Goal: Communication & Community: Answer question/provide support

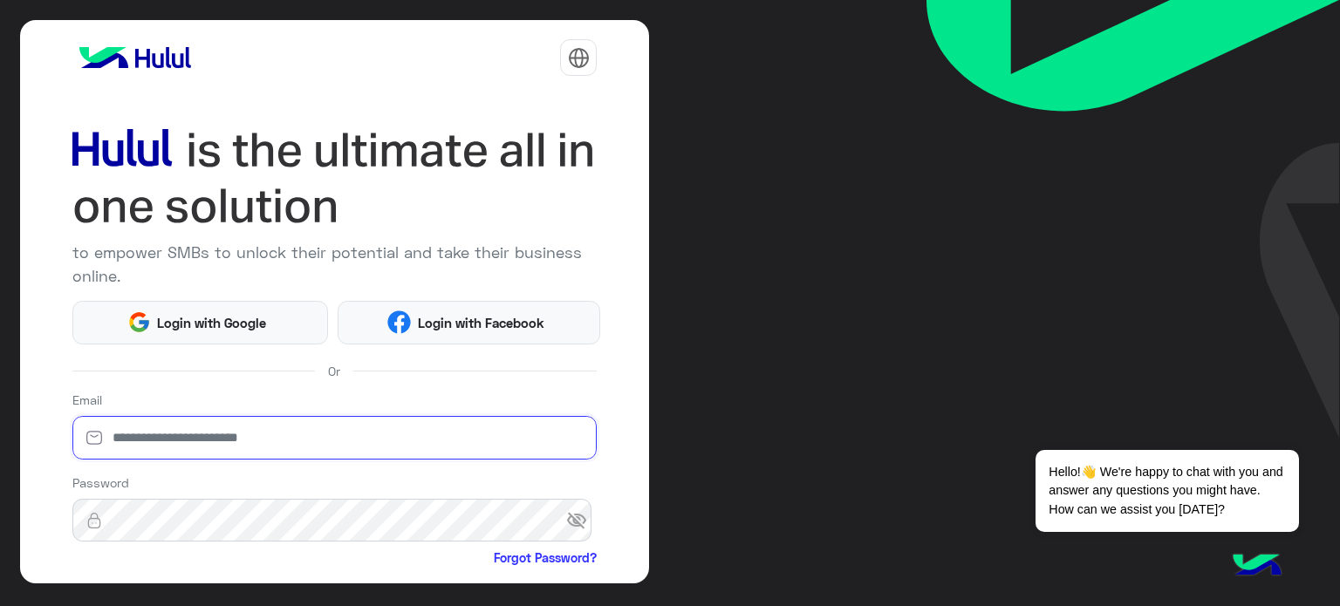
type input "**********"
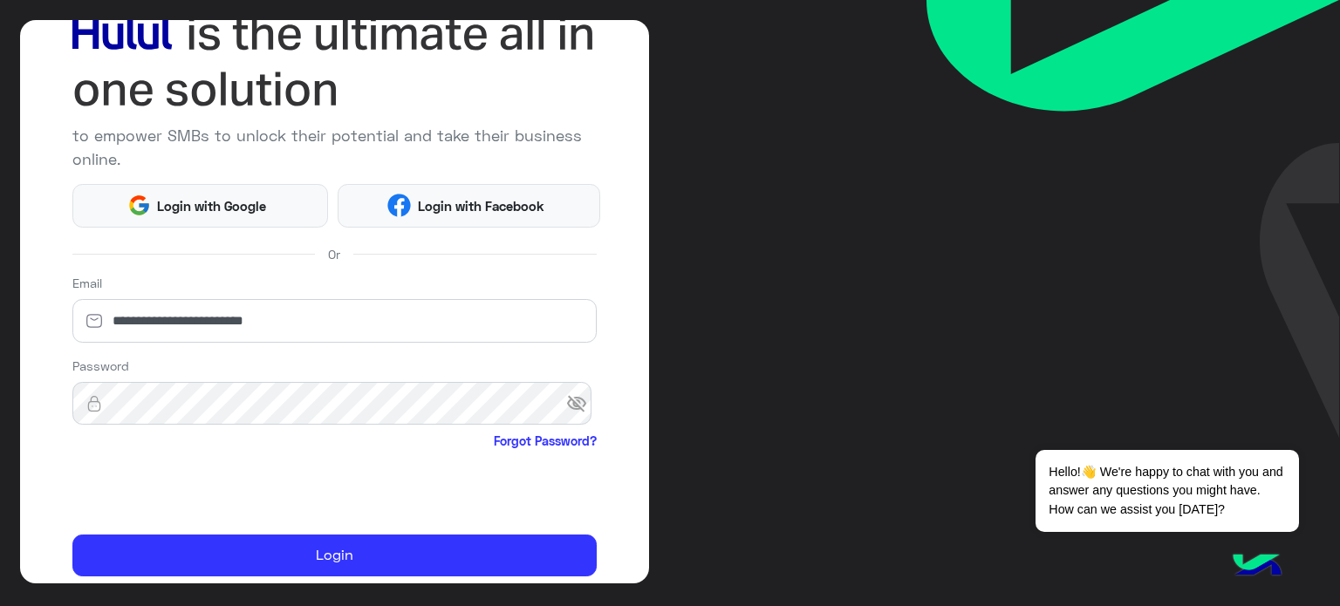
scroll to position [178, 0]
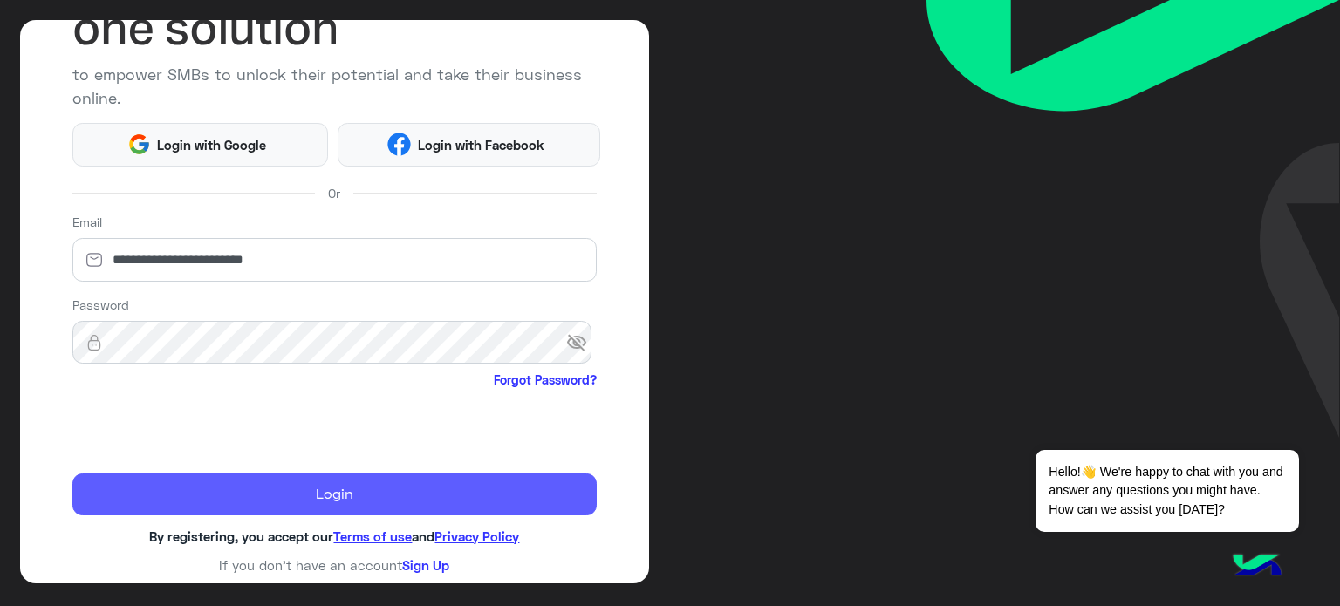
click at [359, 494] on button "Login" at bounding box center [334, 495] width 525 height 42
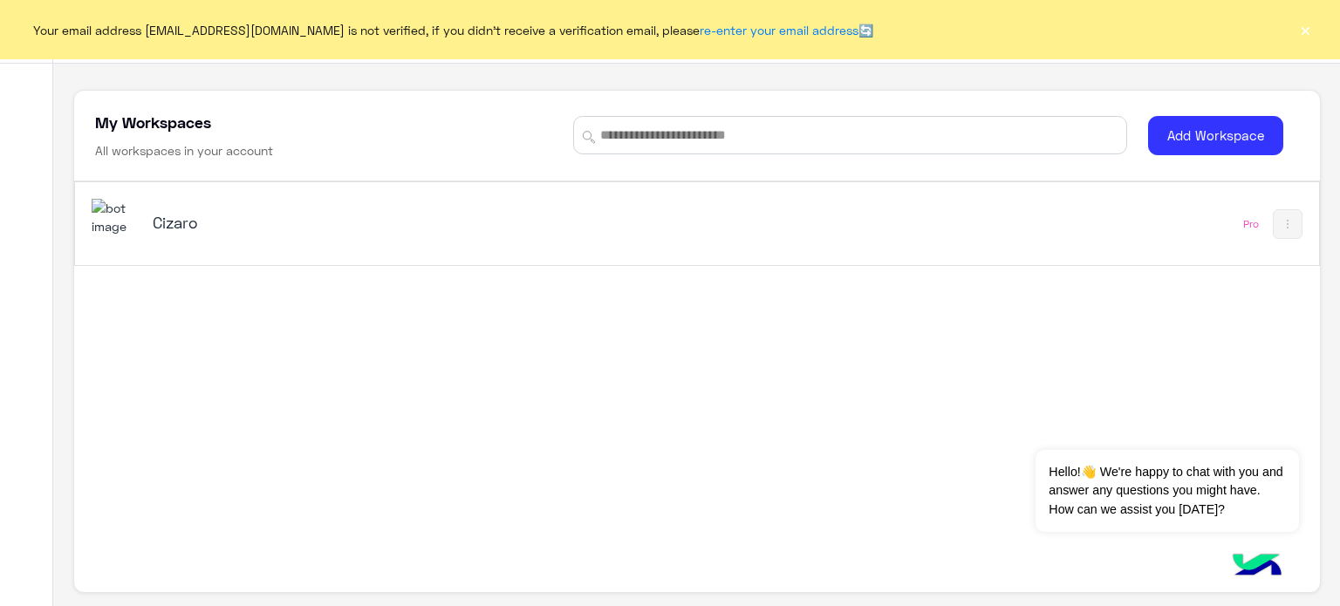
click at [180, 223] on h5 "Cizaro" at bounding box center [371, 222] width 436 height 21
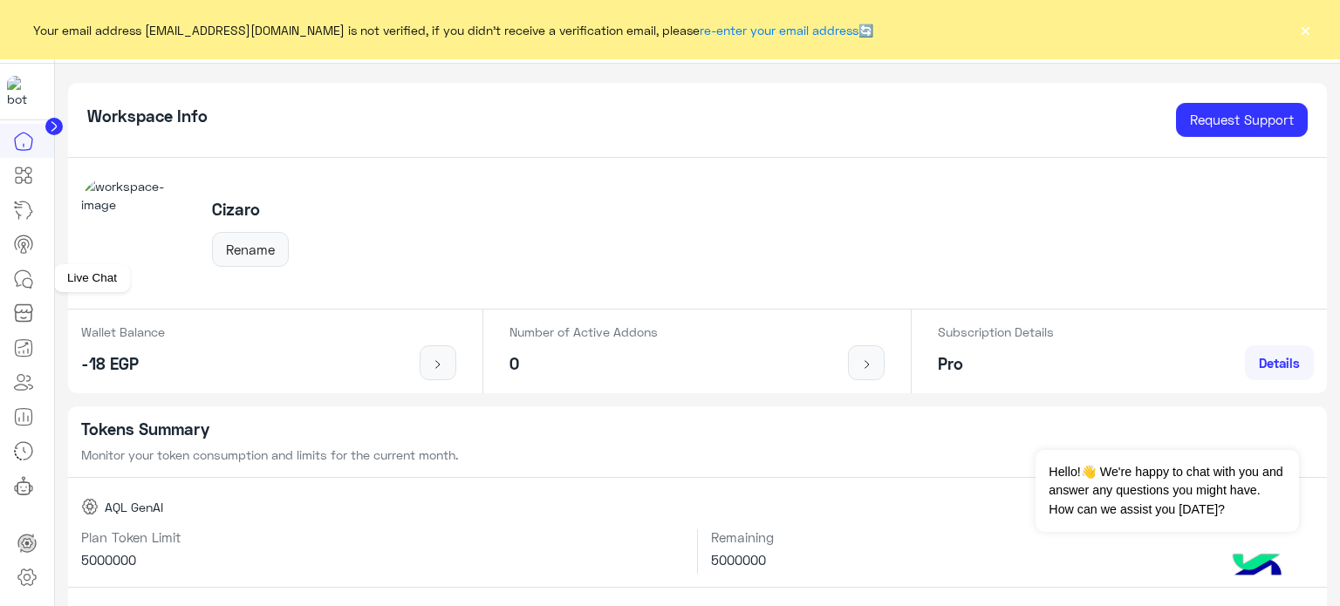
click at [17, 278] on icon at bounding box center [23, 279] width 21 height 21
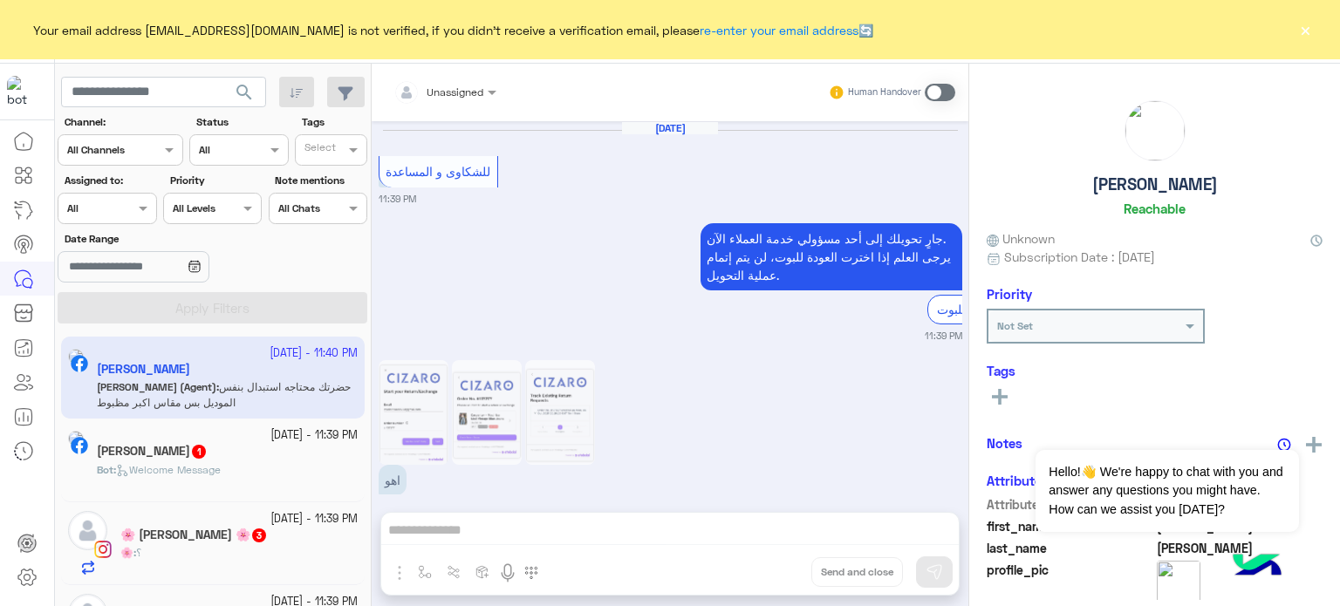
scroll to position [625, 0]
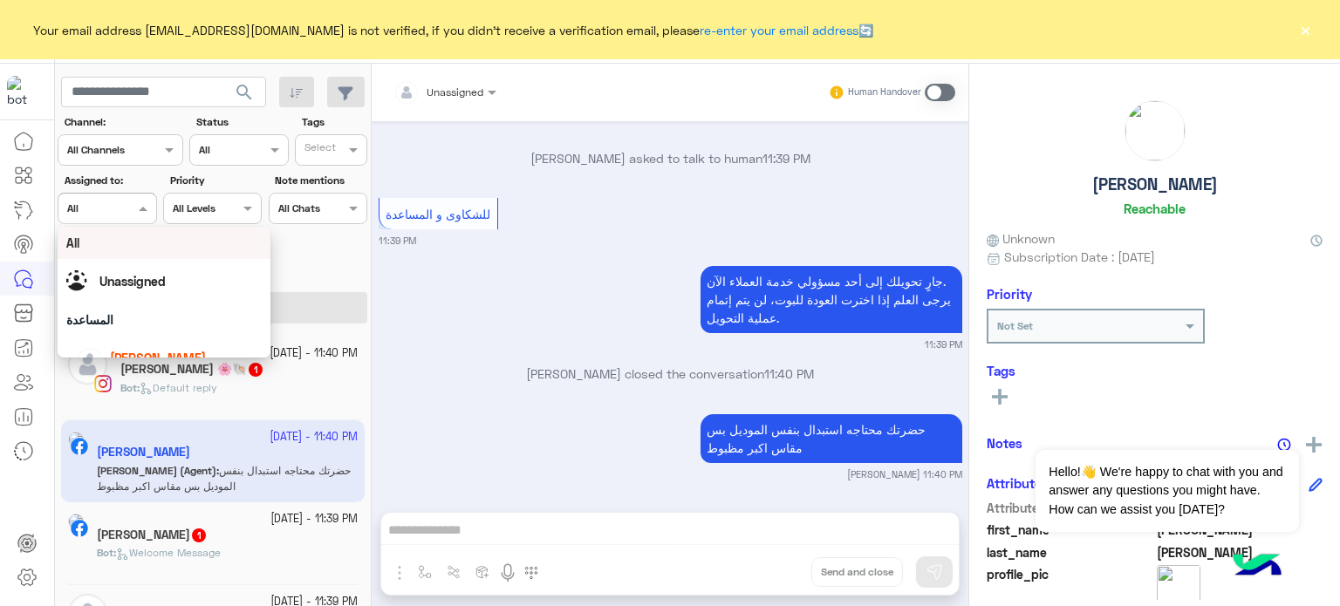
click at [118, 196] on div "Assigned on All" at bounding box center [107, 208] width 99 height 31
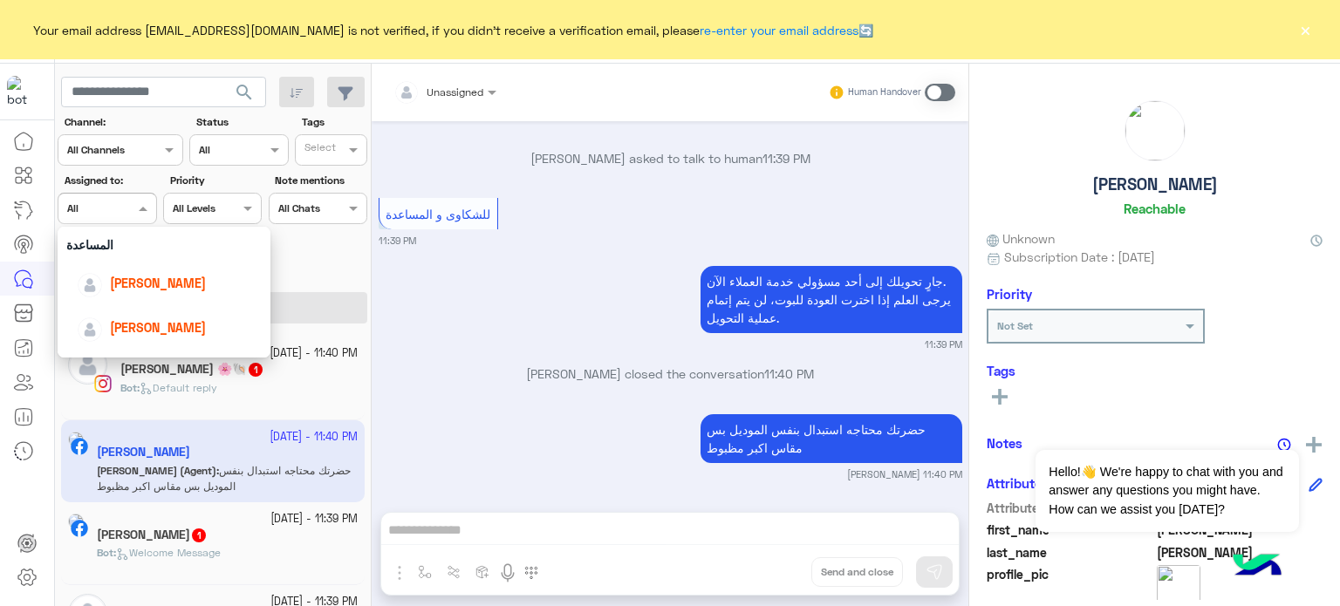
scroll to position [86, 0]
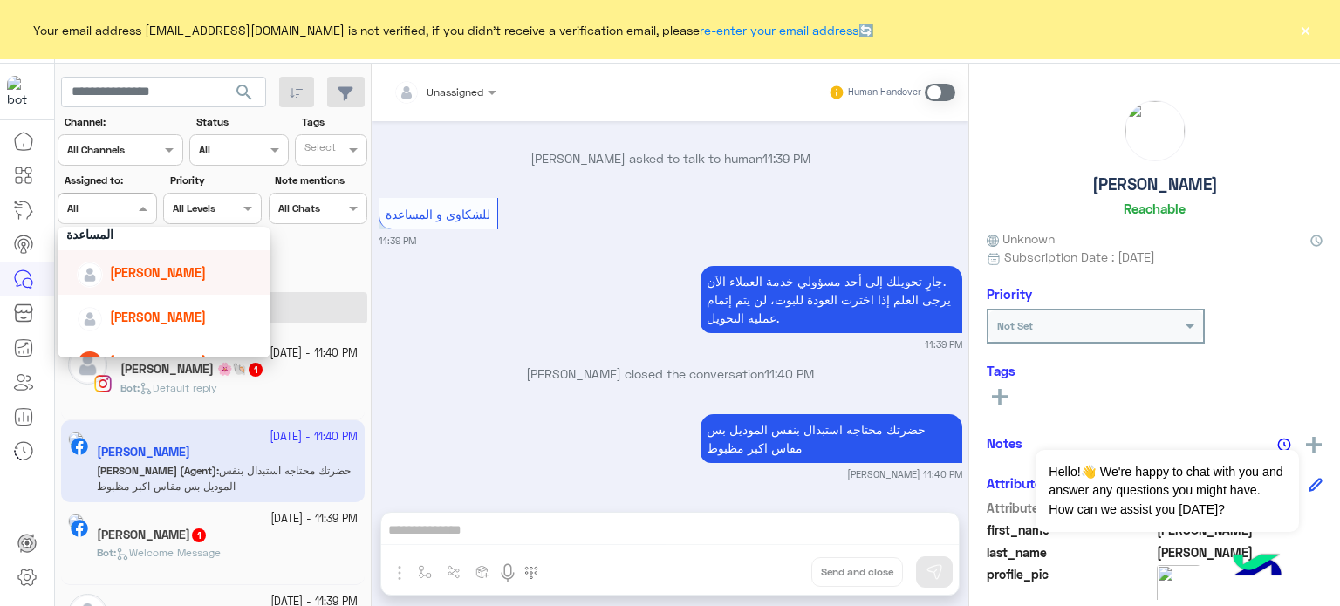
click at [185, 270] on span "[PERSON_NAME]" at bounding box center [158, 272] width 96 height 15
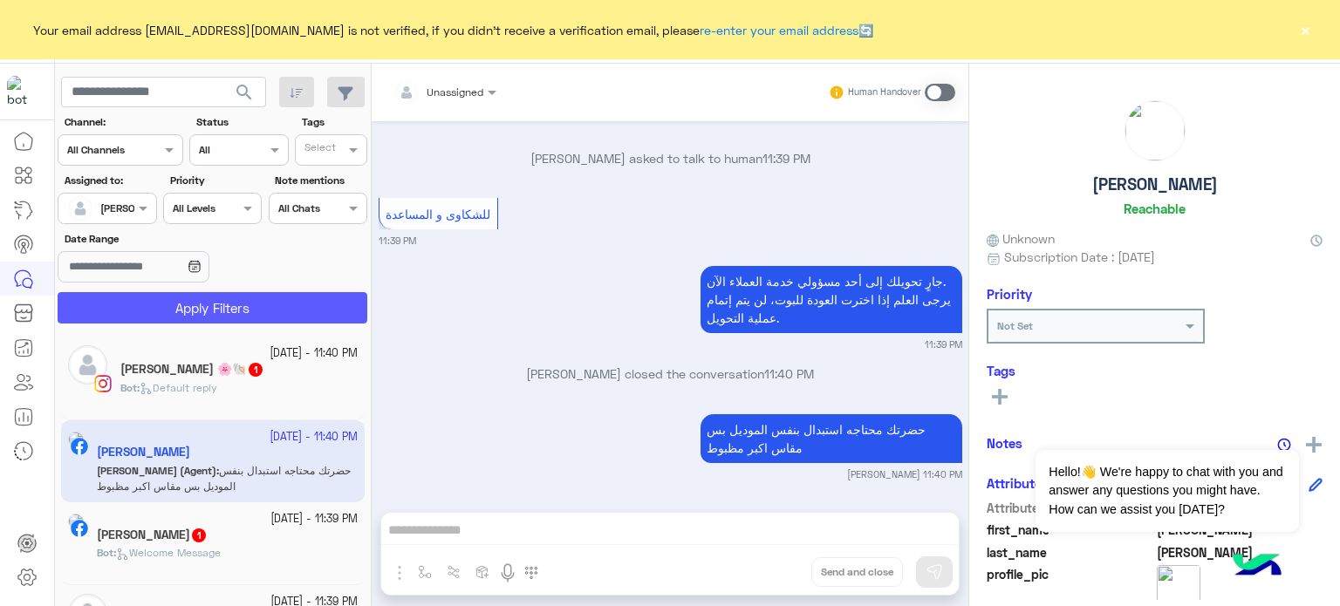
click at [254, 304] on button "Apply Filters" at bounding box center [213, 307] width 310 height 31
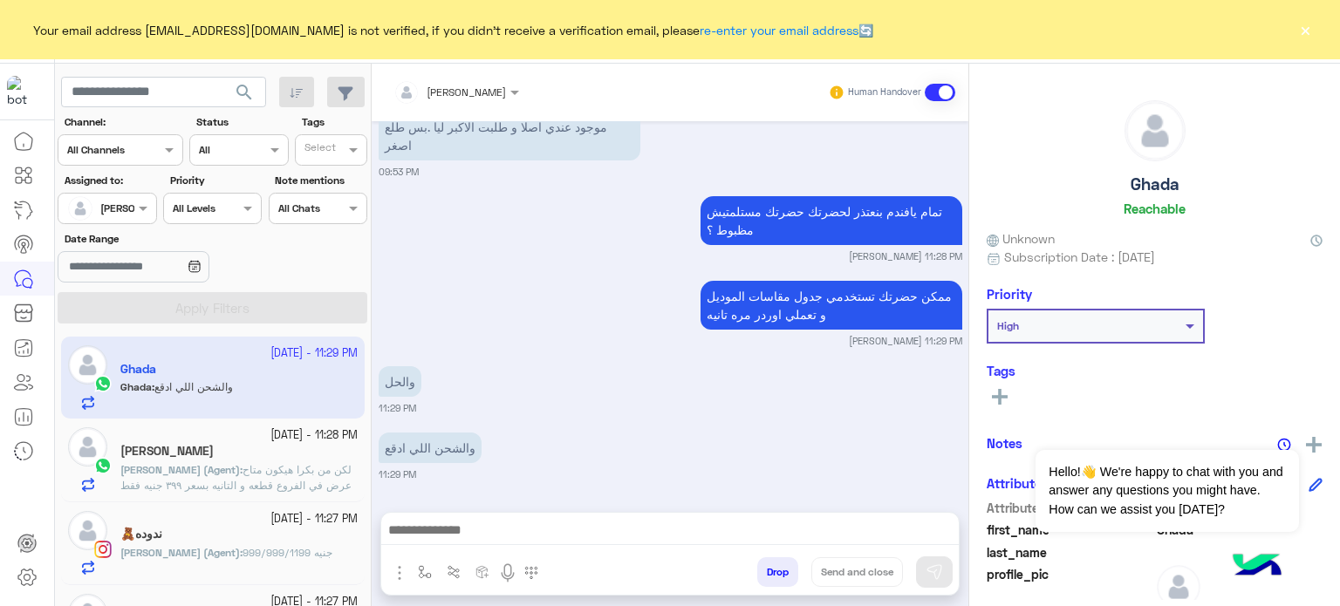
click at [308, 463] on span "لكن من بكرا هيكون متاح عرض في الفروع قطعه و التانيه بسعر ٣٩٩ جنيه فقط علي جميع …" at bounding box center [235, 485] width 231 height 45
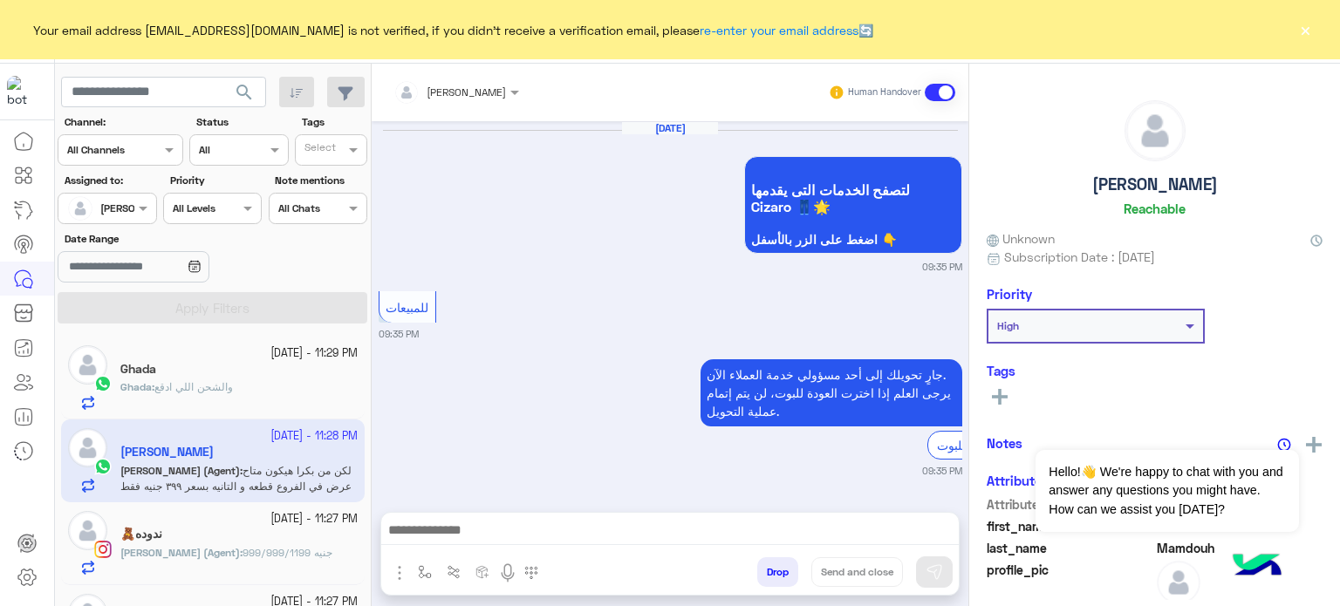
scroll to position [674, 0]
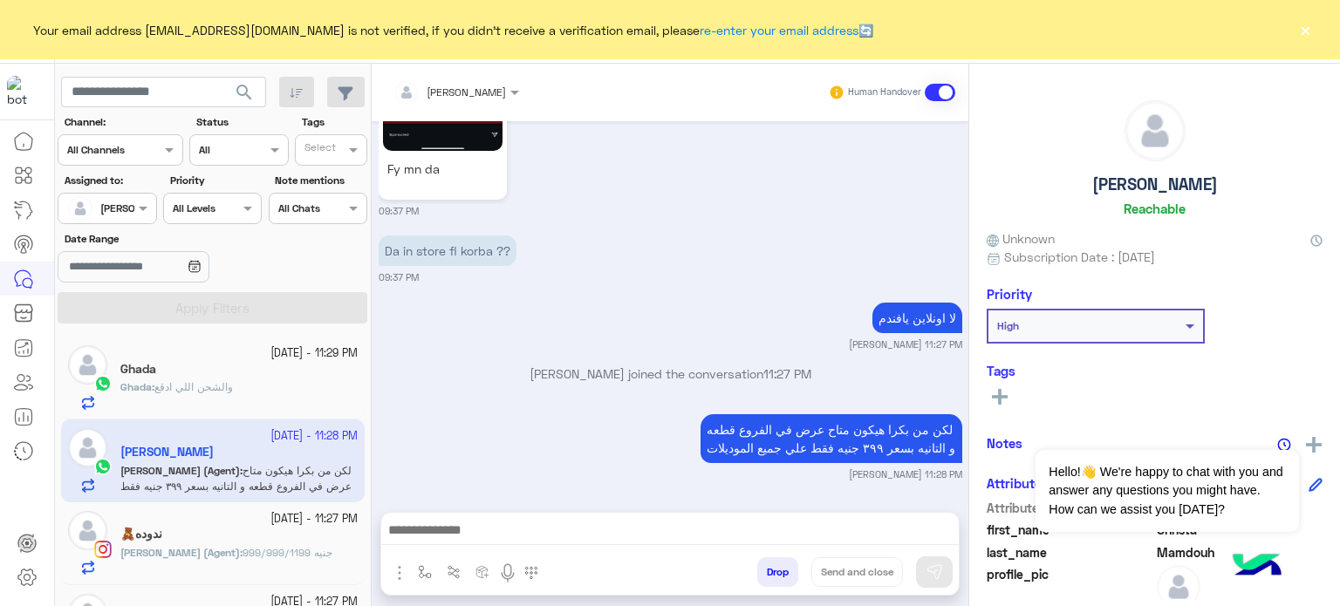
click at [544, 269] on div "[DATE] لتصفح الخدمات التى يقدمها Cizaro 👖🌟 اضغط على الزر بالأسفل 👇 09:35 PM للم…" at bounding box center [670, 307] width 597 height 373
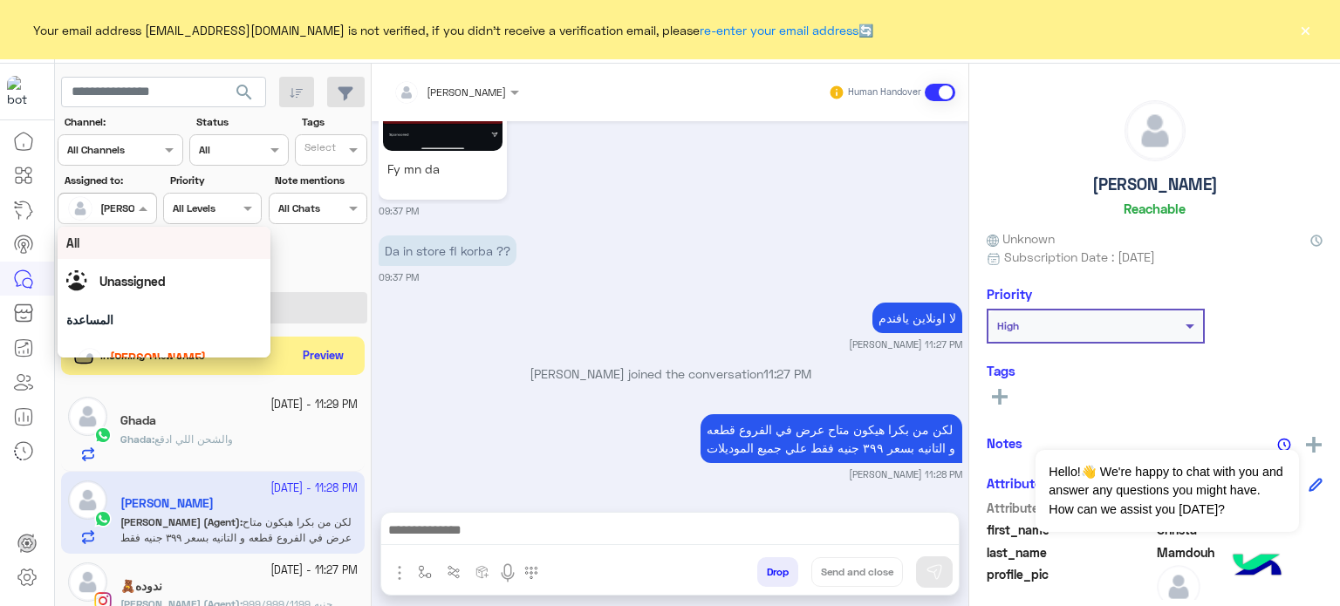
click at [128, 212] on div at bounding box center [106, 206] width 97 height 17
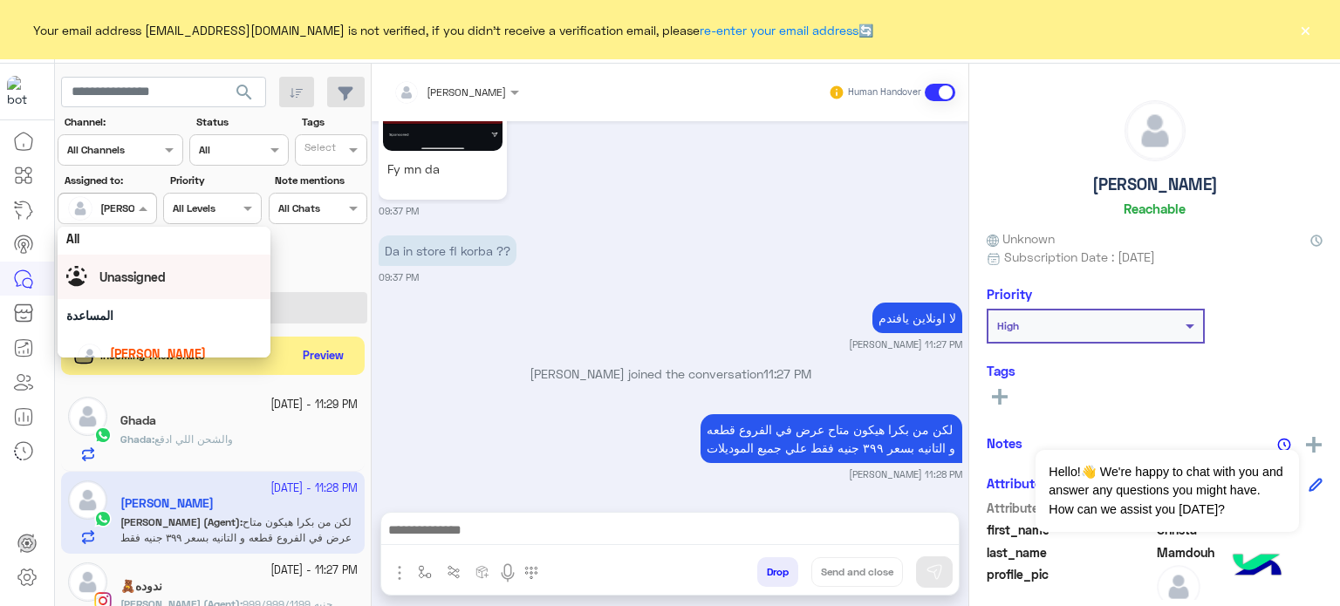
scroll to position [0, 0]
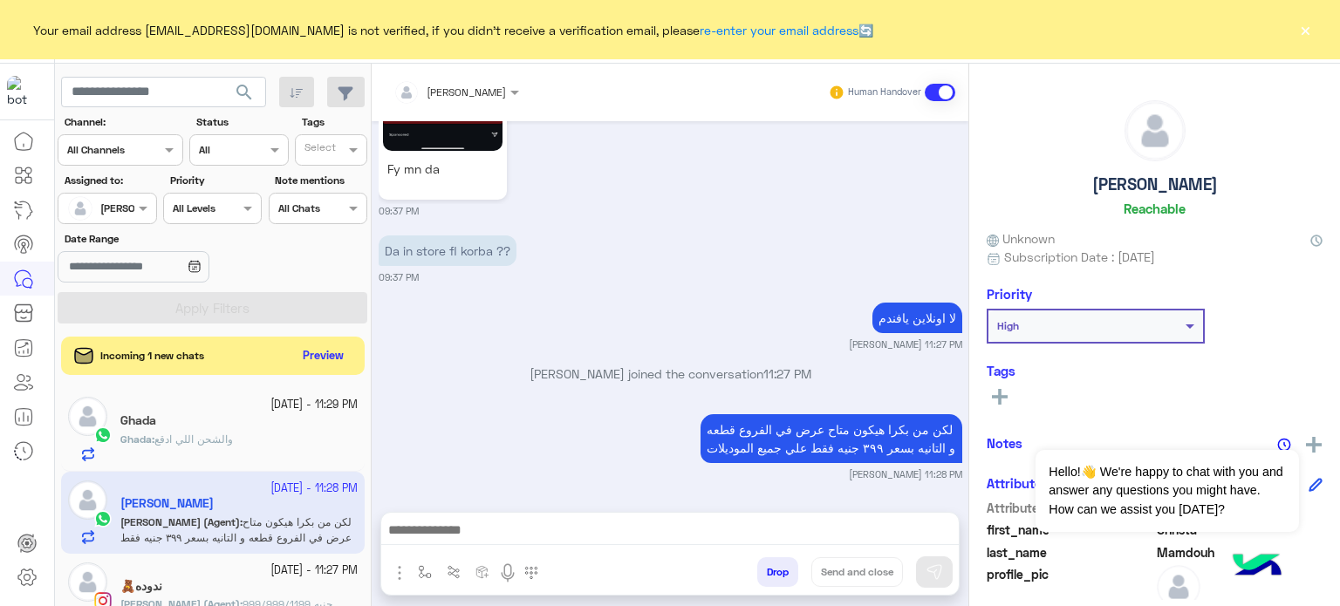
click at [290, 248] on div "Date Range" at bounding box center [213, 258] width 317 height 55
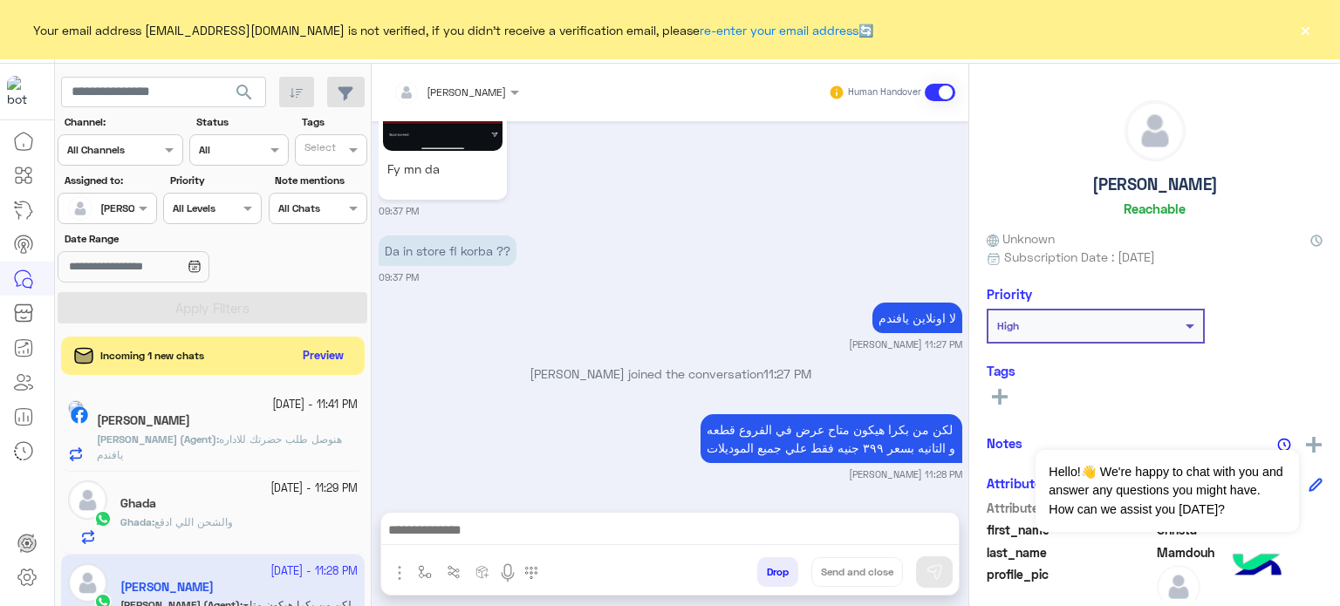
click at [289, 429] on div "[PERSON_NAME]" at bounding box center [227, 423] width 261 height 18
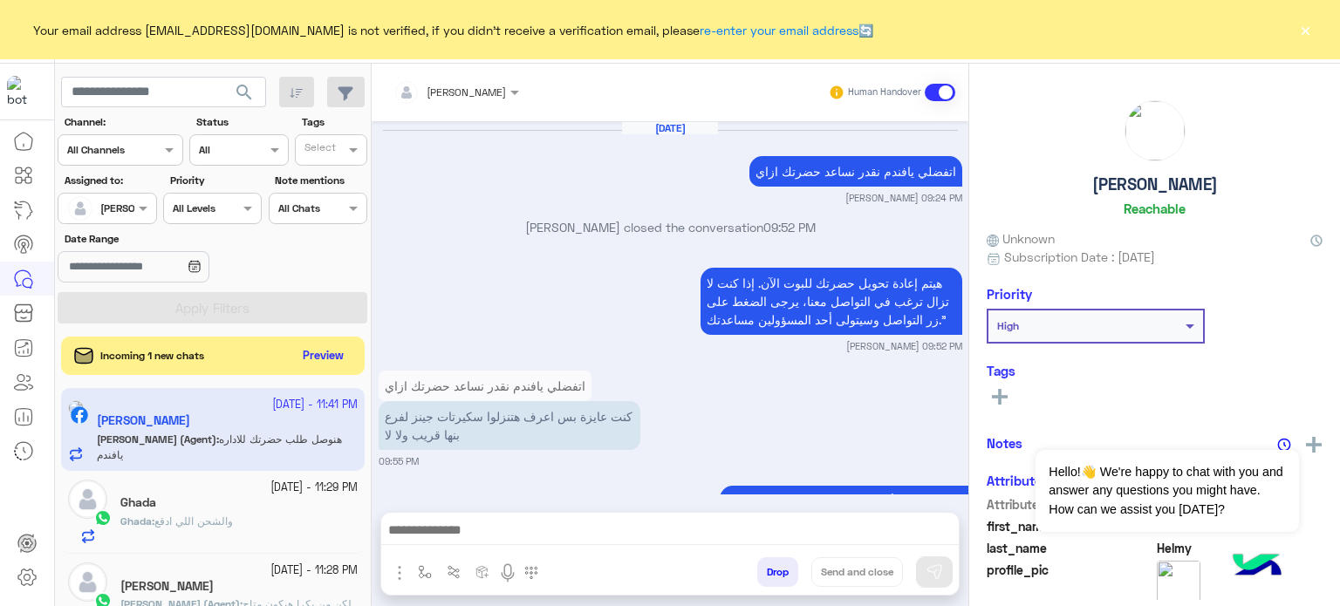
scroll to position [625, 0]
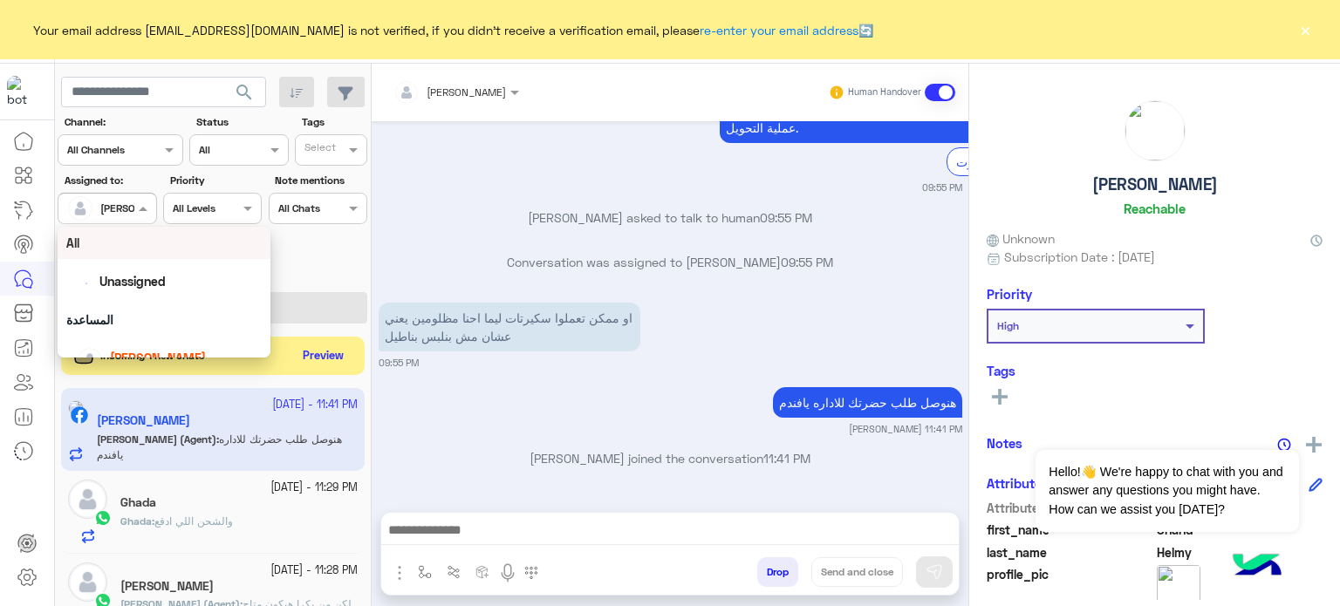
click at [130, 215] on span "[PERSON_NAME]" at bounding box center [140, 208] width 80 height 13
click at [175, 242] on div "All" at bounding box center [163, 239] width 195 height 18
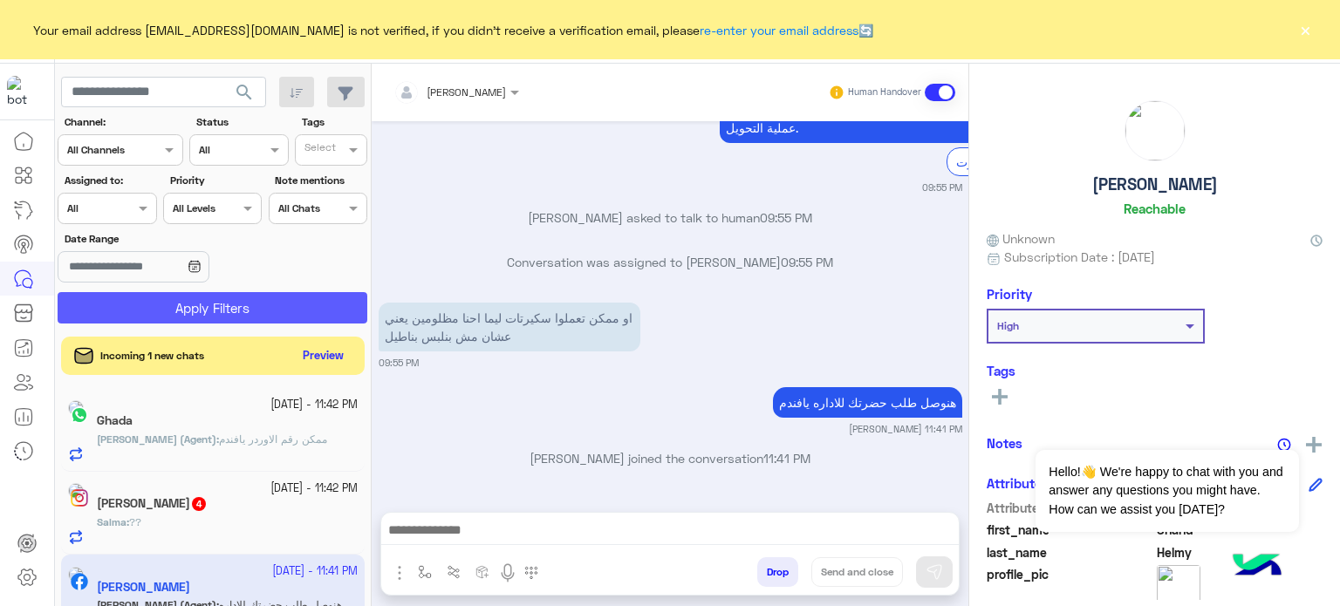
click at [248, 299] on button "Apply Filters" at bounding box center [213, 307] width 310 height 31
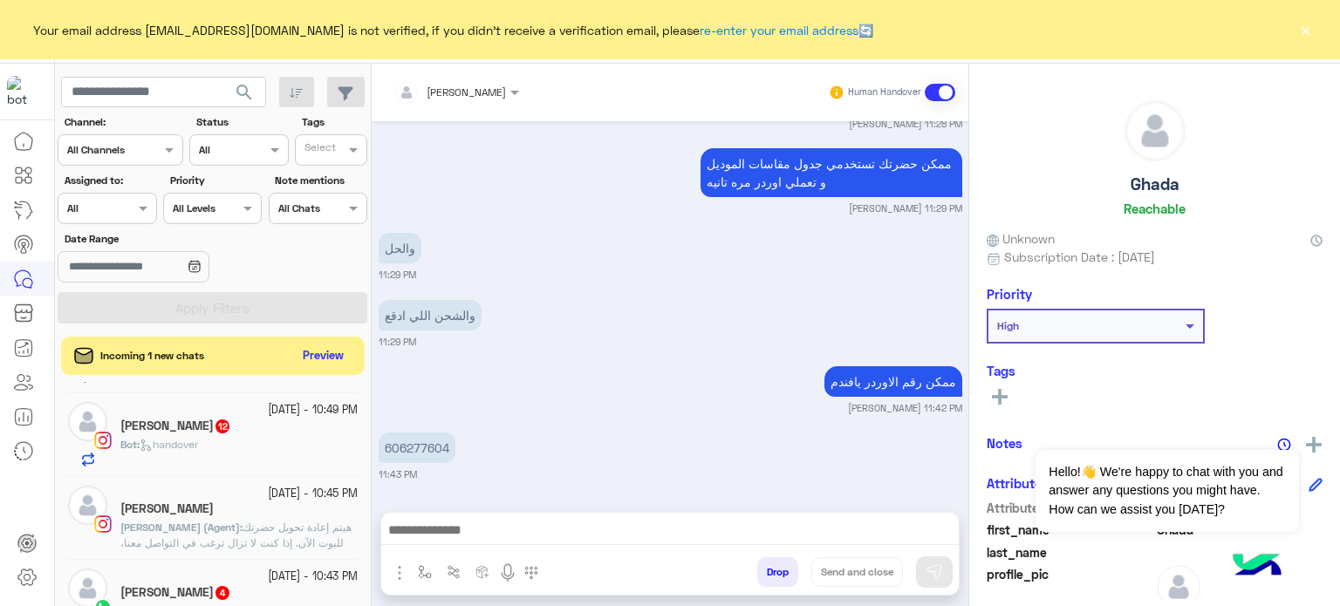
scroll to position [168, 0]
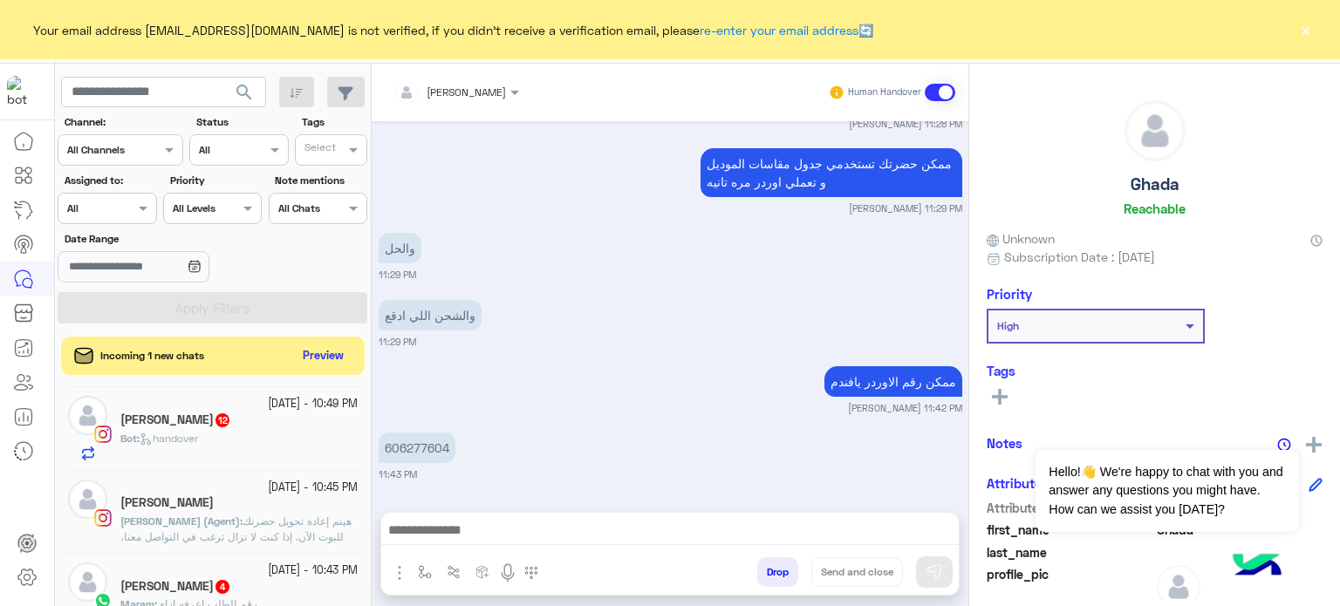
click at [321, 526] on span "هيتم إعادة تحويل حضرتك للبوت الآن. إذا كنت لا تزال ترغب في التواصل معنا، يرجى ا…" at bounding box center [235, 545] width 231 height 60
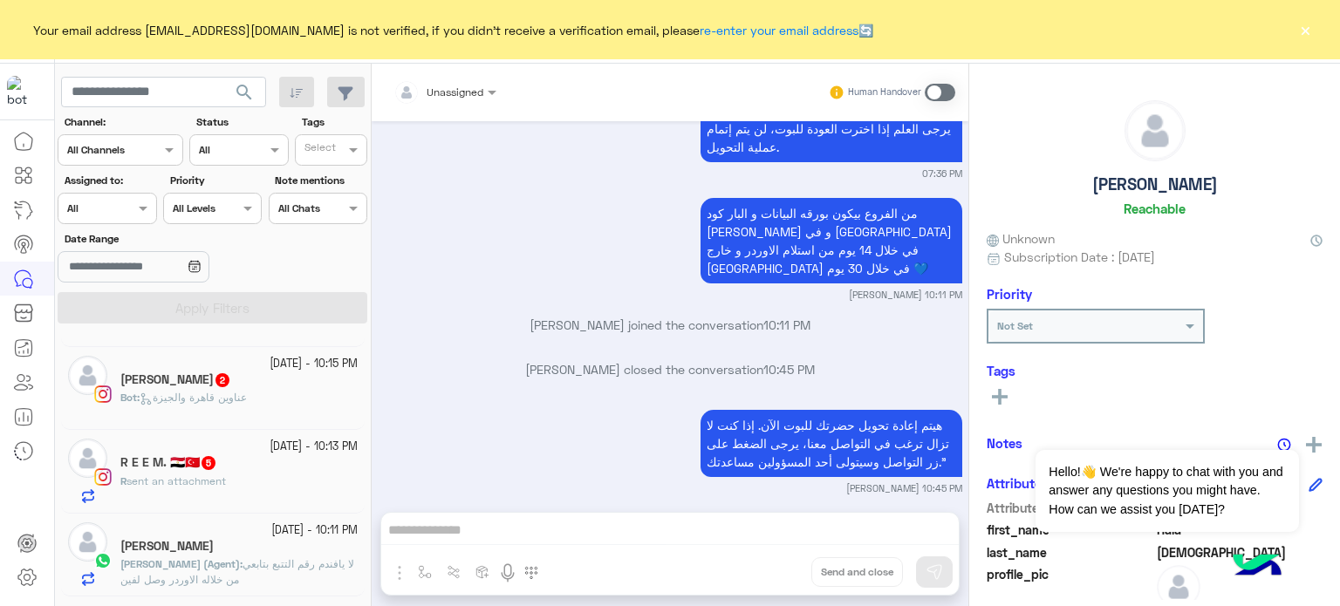
scroll to position [377, 0]
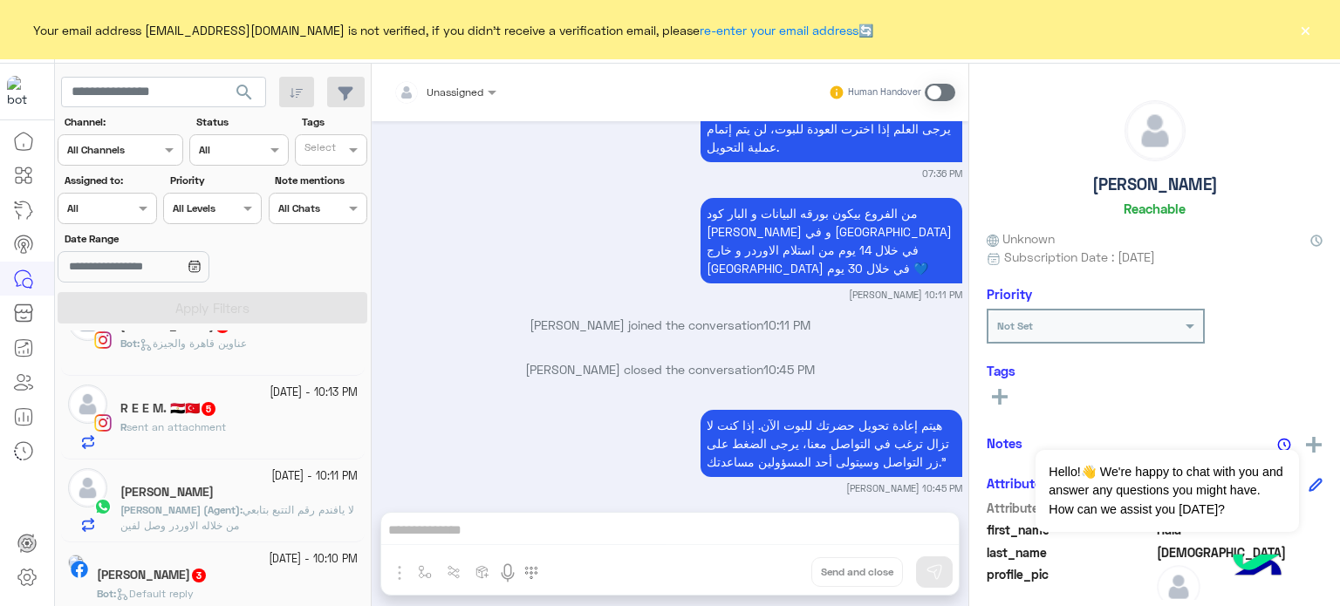
click at [318, 505] on span "لا يافندم رقم التتبع بتابعي من خلاله الاوردر وصل لفين" at bounding box center [237, 517] width 234 height 29
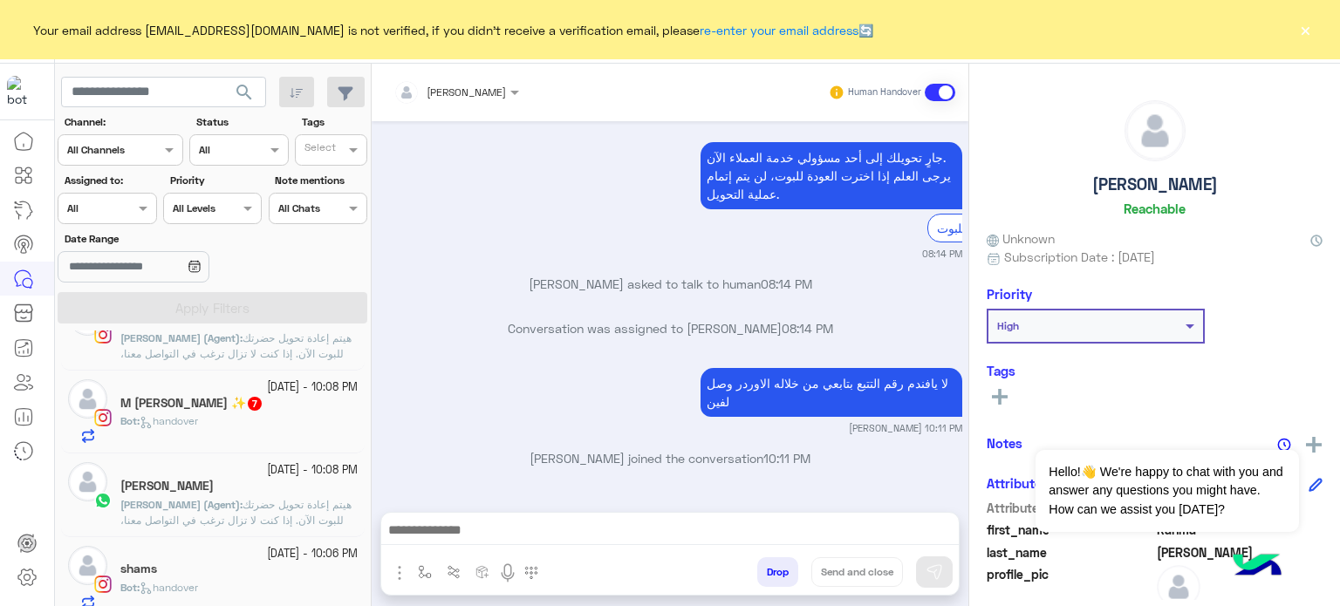
scroll to position [1057, 0]
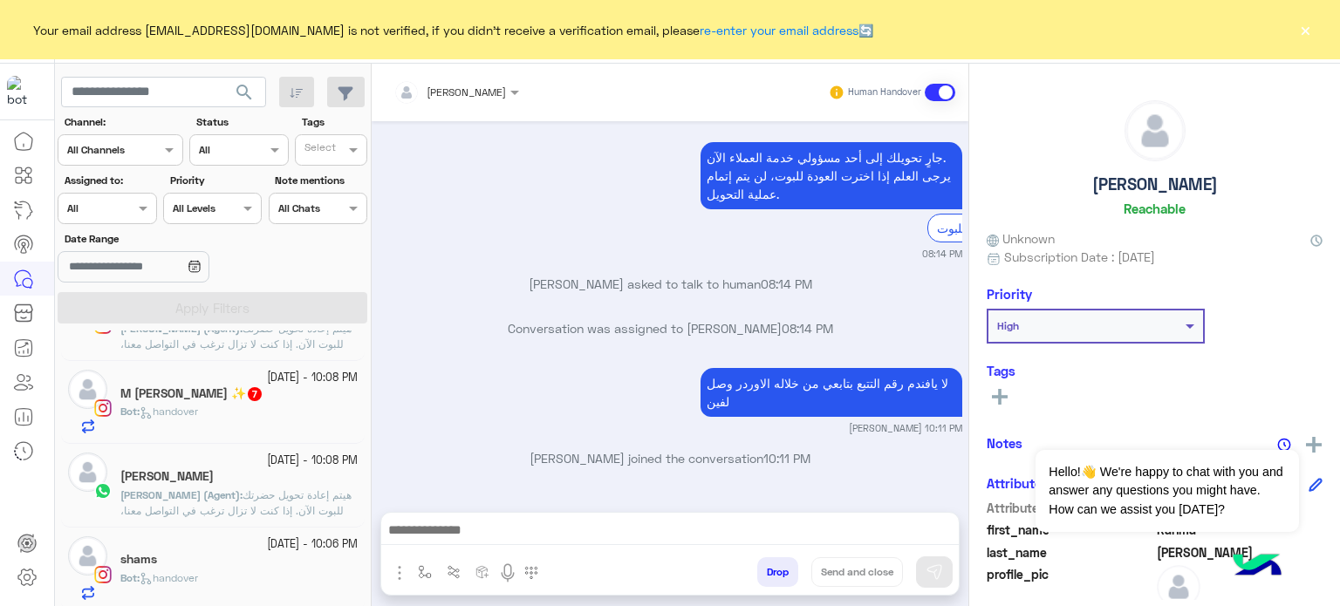
click at [314, 497] on span "هيتم إعادة تحويل حضرتك للبوت الآن. إذا كنت لا تزال ترغب في التواصل معنا، يرجى ا…" at bounding box center [235, 519] width 231 height 60
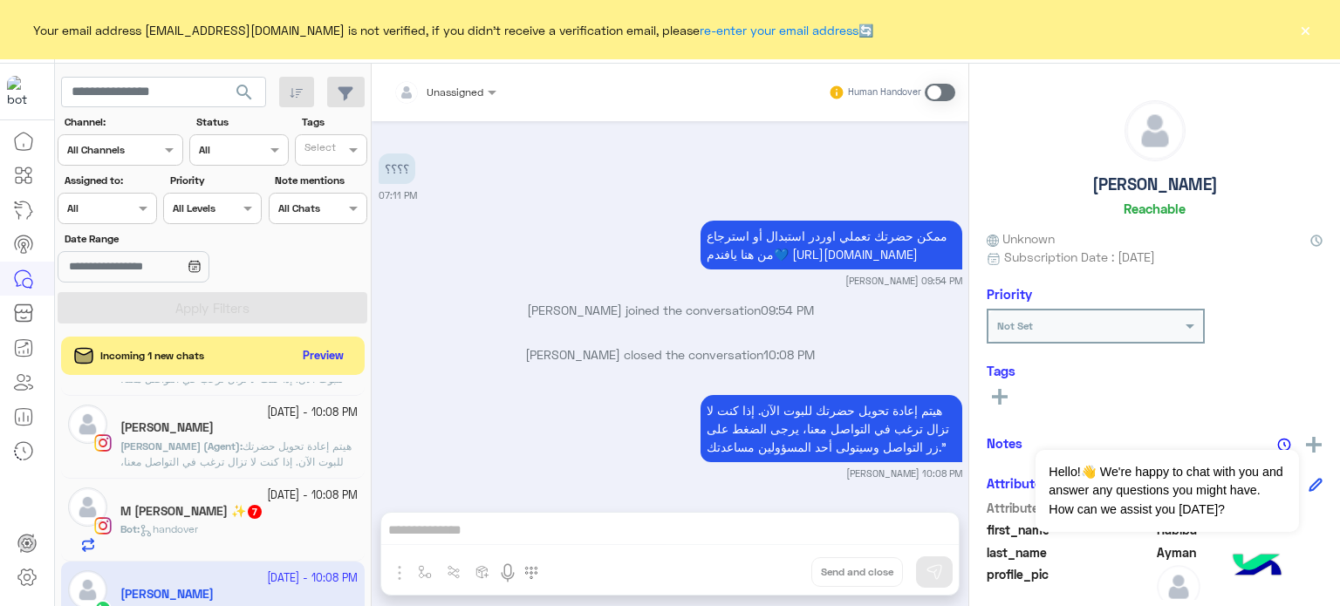
scroll to position [982, 0]
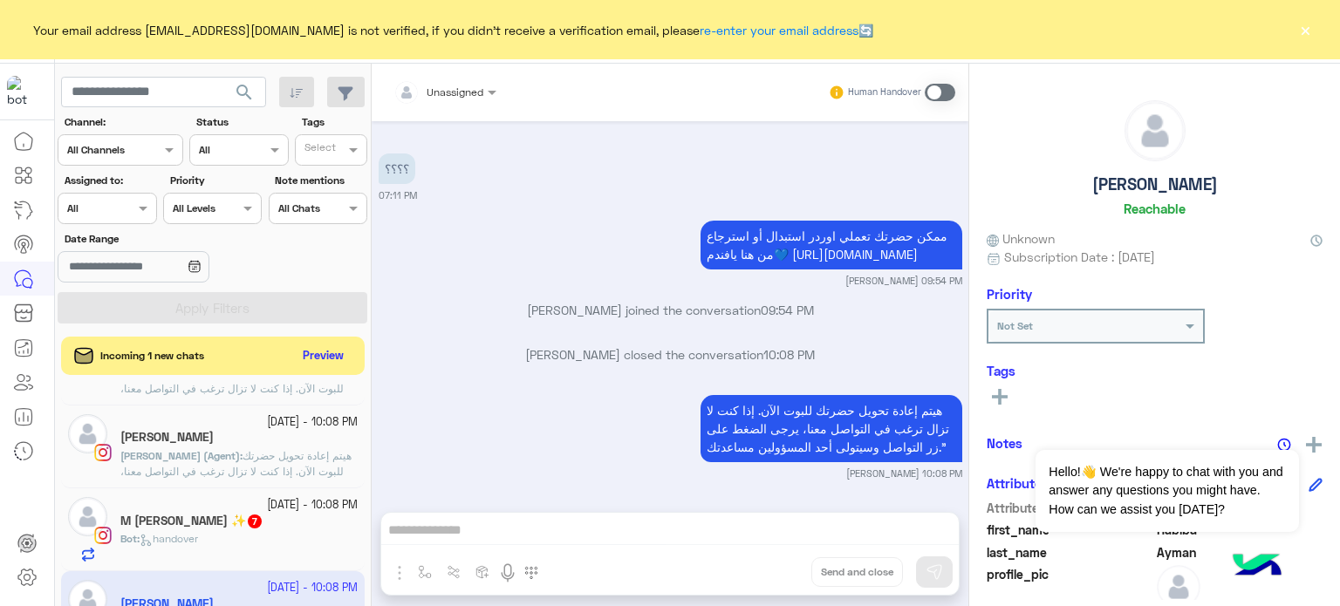
click at [319, 471] on span "هيتم إعادة تحويل حضرتك للبوت الآن. إذا كنت لا تزال ترغب في التواصل معنا، يرجى ا…" at bounding box center [235, 479] width 231 height 60
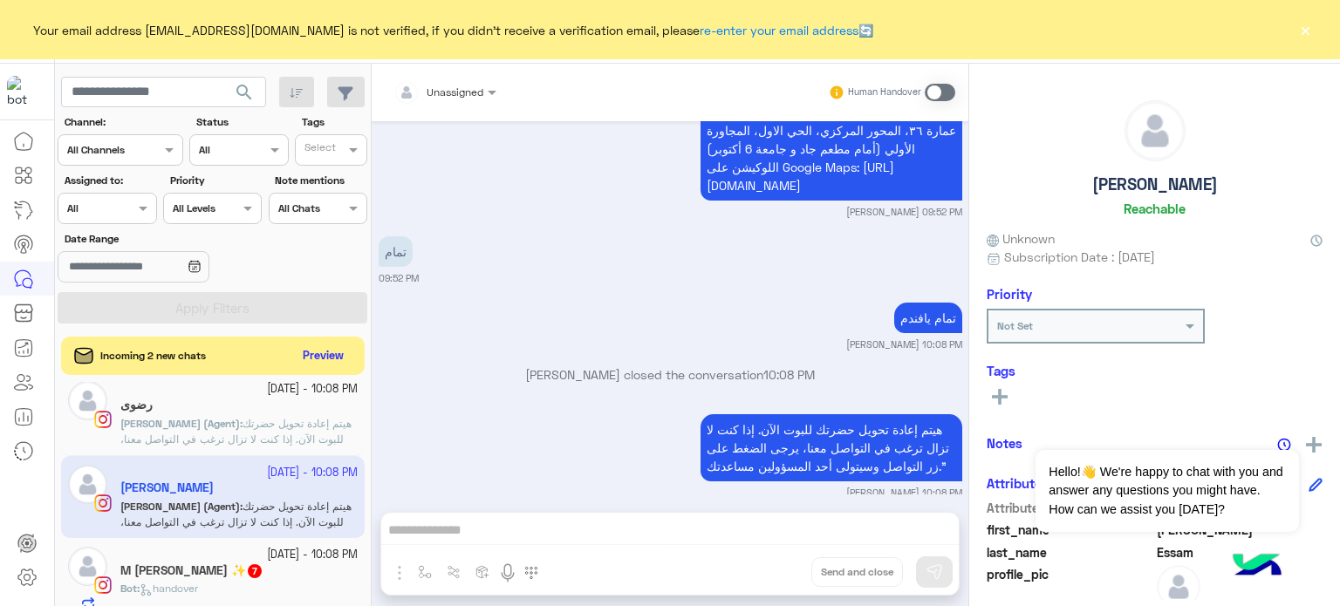
scroll to position [915, 0]
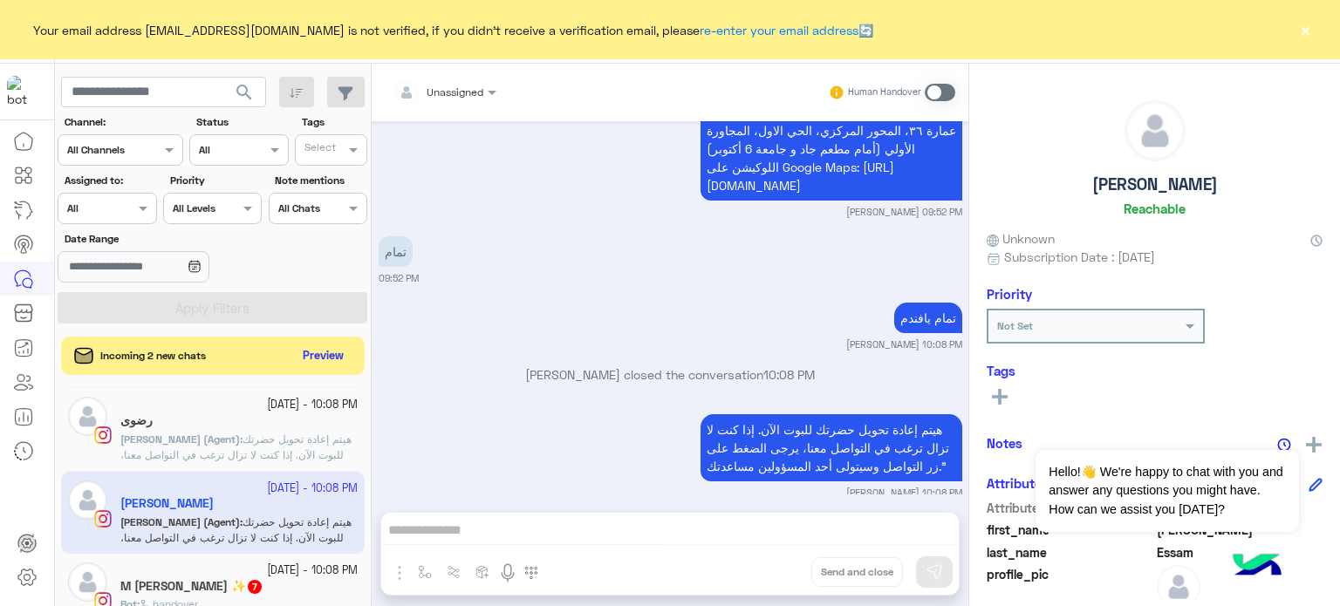
click at [314, 442] on span "هيتم إعادة تحويل حضرتك للبوت الآن. إذا كنت لا تزال ترغب في التواصل معنا، يرجى ا…" at bounding box center [235, 463] width 231 height 60
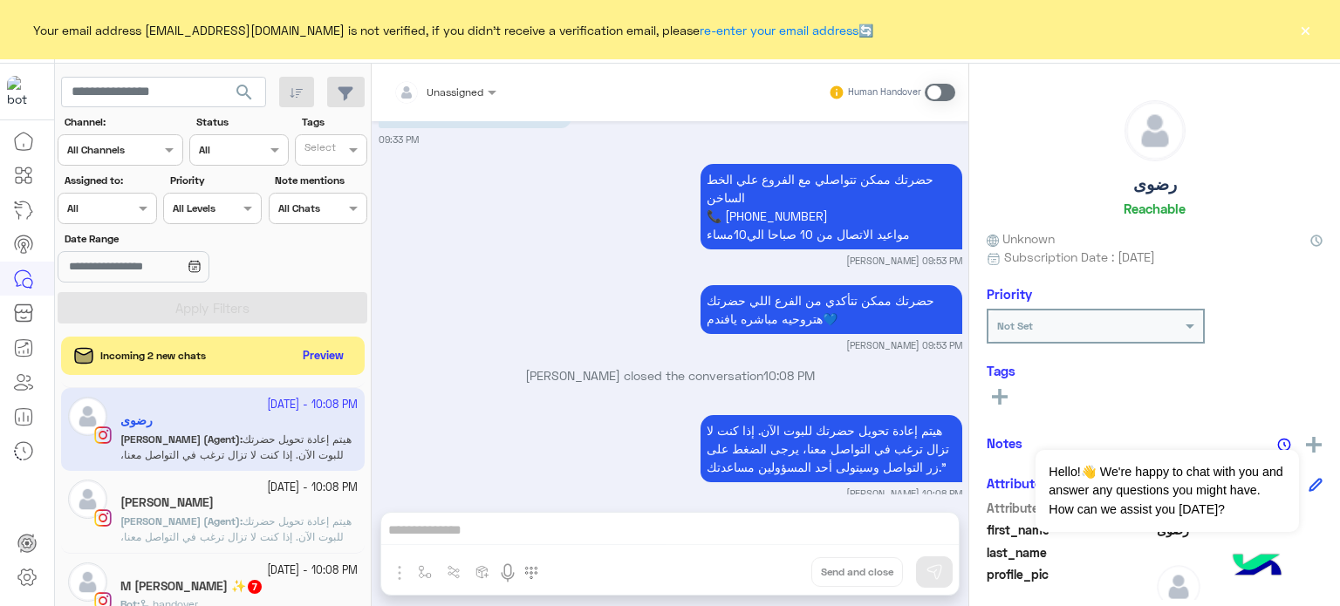
scroll to position [825, 0]
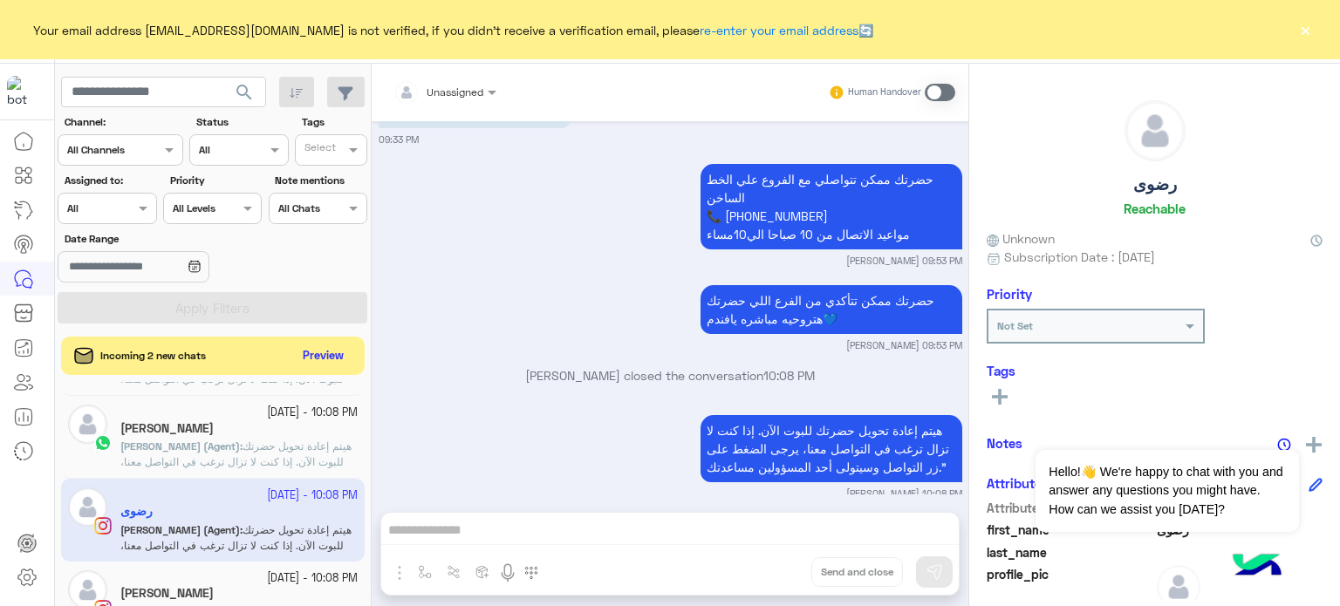
click at [312, 457] on span "هيتم إعادة تحويل حضرتك للبوت الآن. إذا كنت لا تزال ترغب في التواصل معنا، يرجى ا…" at bounding box center [235, 470] width 231 height 60
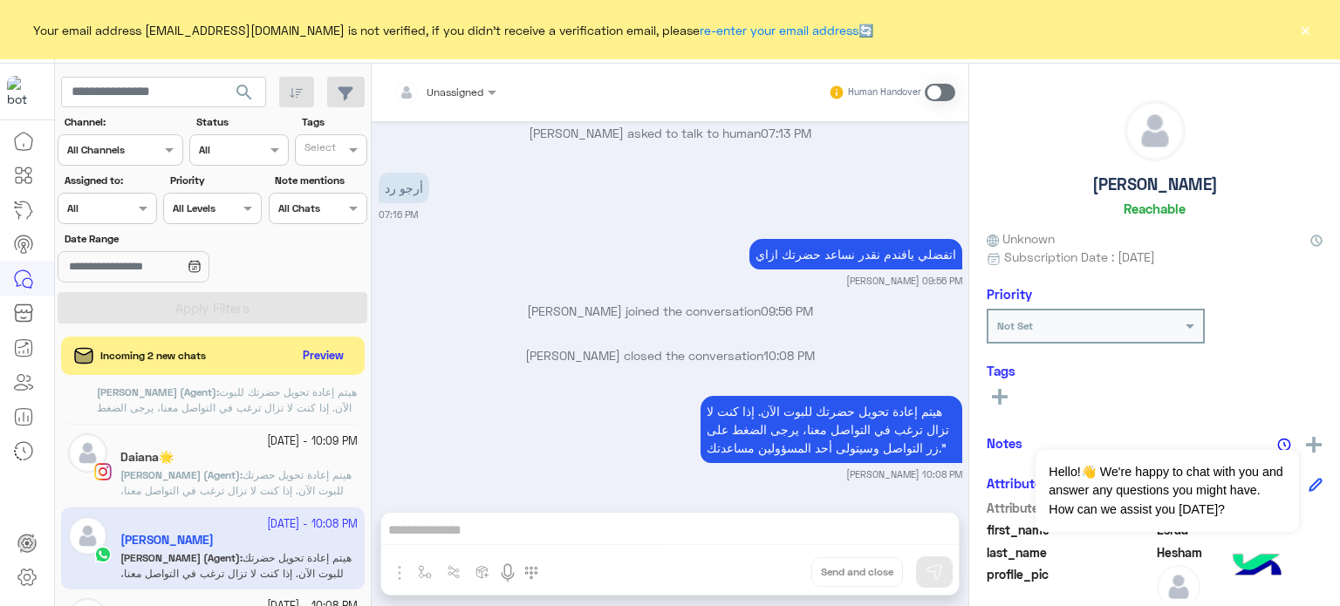
scroll to position [703, 0]
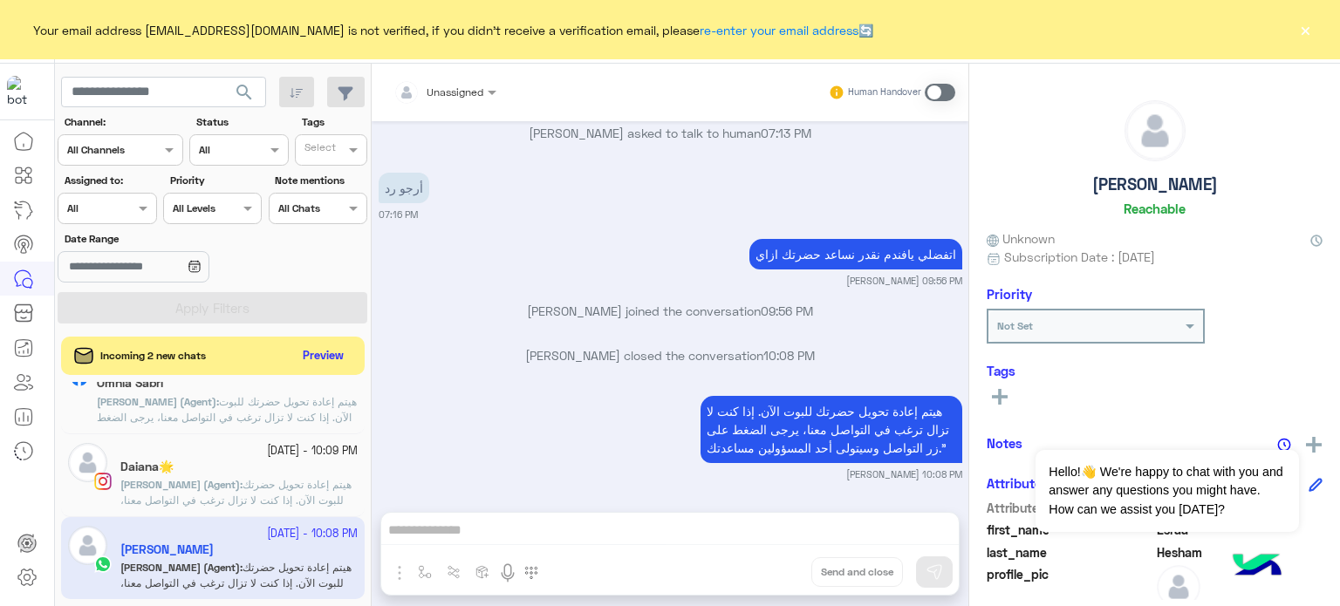
click at [311, 479] on span "هيتم إعادة تحويل حضرتك للبوت الآن. إذا كنت لا تزال ترغب في التواصل معنا، يرجى ا…" at bounding box center [235, 508] width 231 height 60
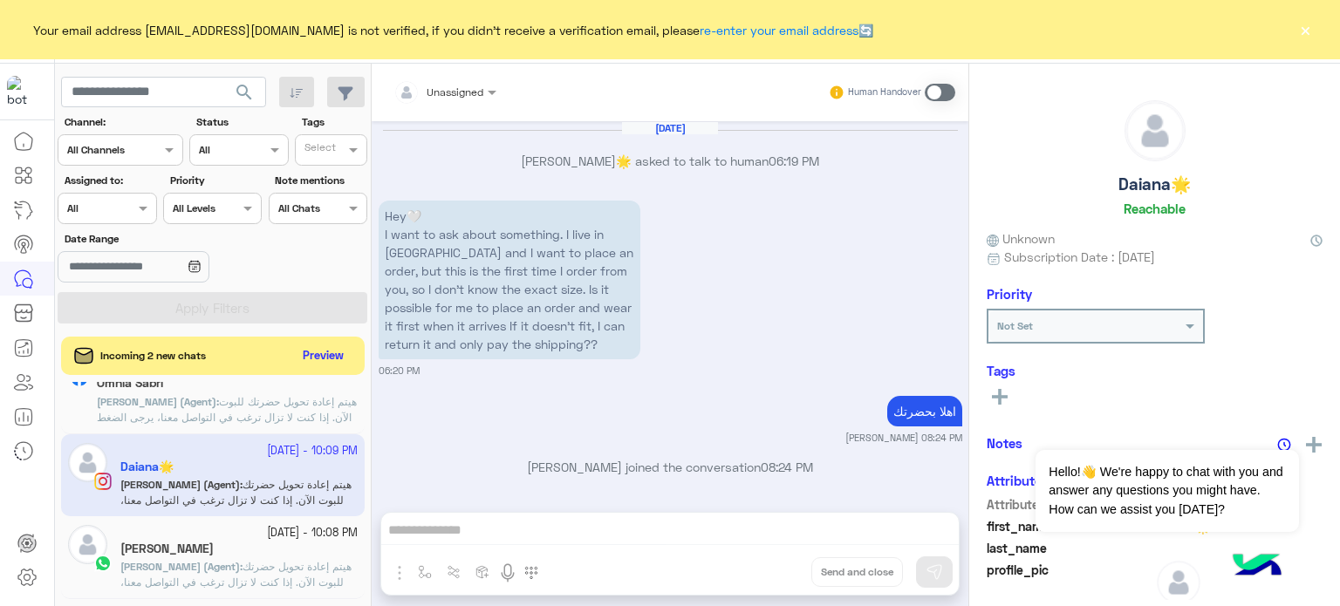
scroll to position [544, 0]
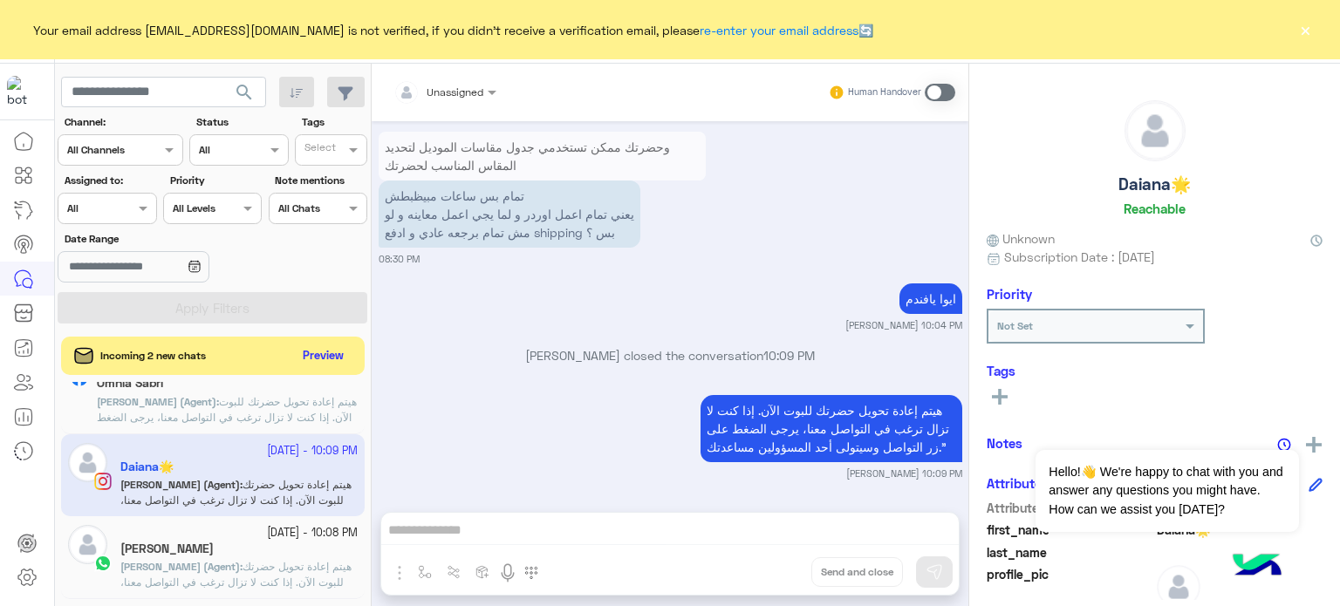
click at [309, 425] on span "هيتم إعادة تحويل حضرتك للبوت الآن. إذا كنت لا تزال ترغب في التواصل معنا، يرجى ا…" at bounding box center [227, 417] width 260 height 45
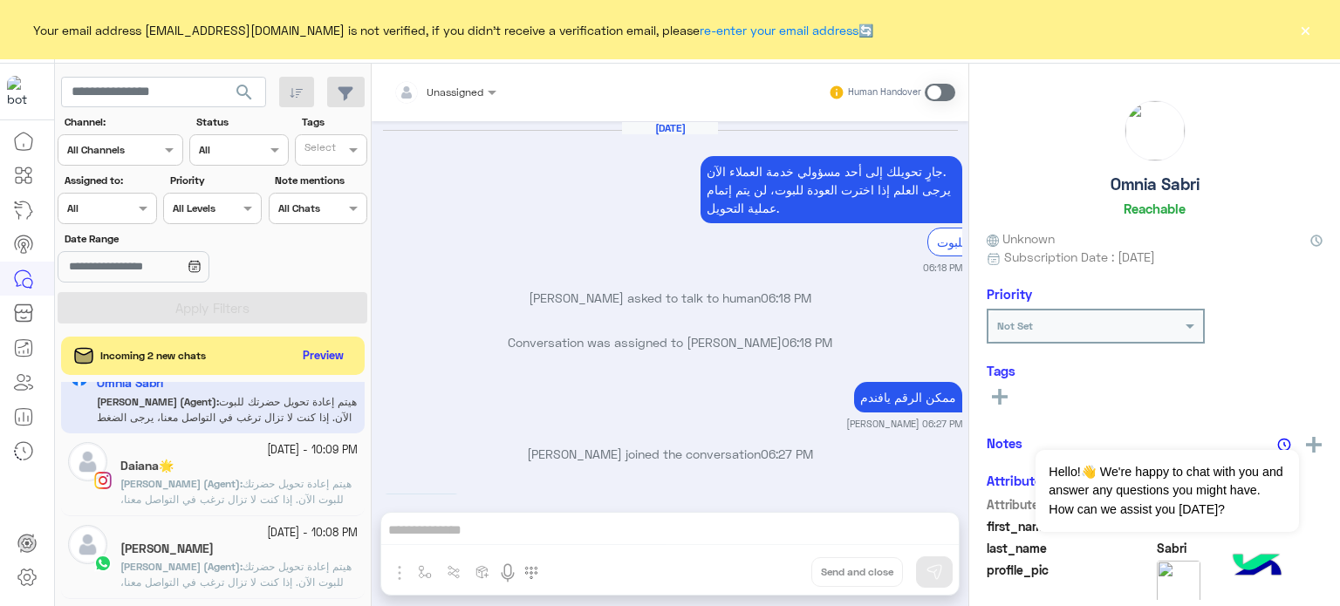
scroll to position [366, 0]
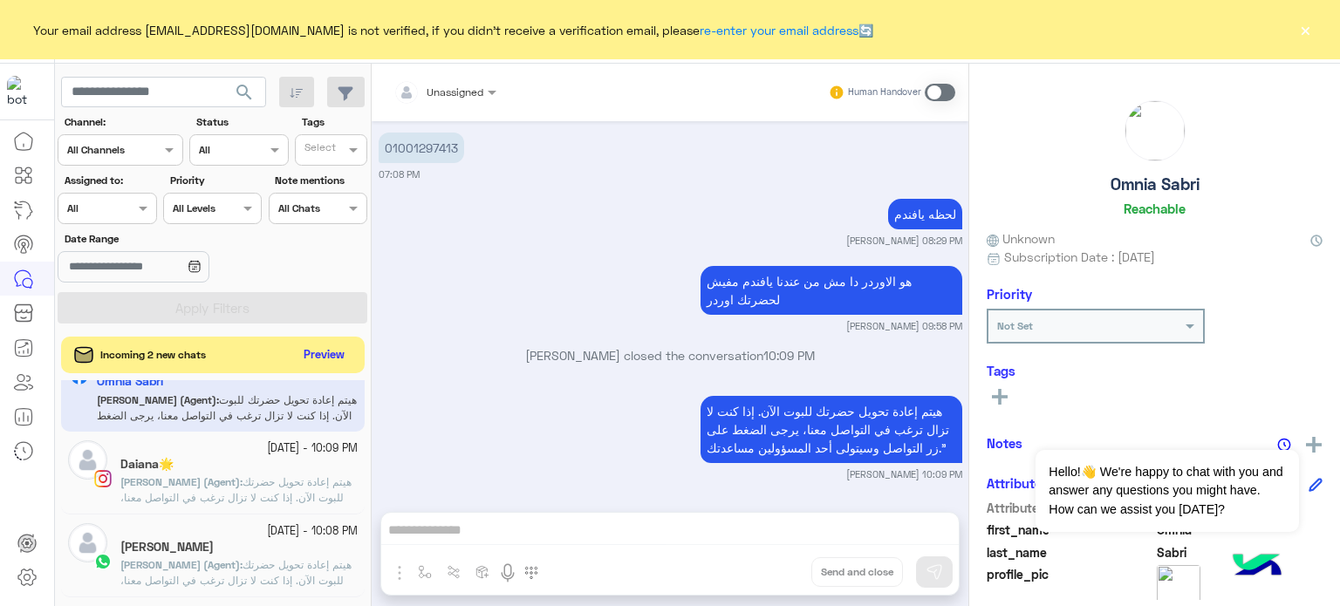
click at [324, 353] on button "Preview" at bounding box center [325, 356] width 54 height 24
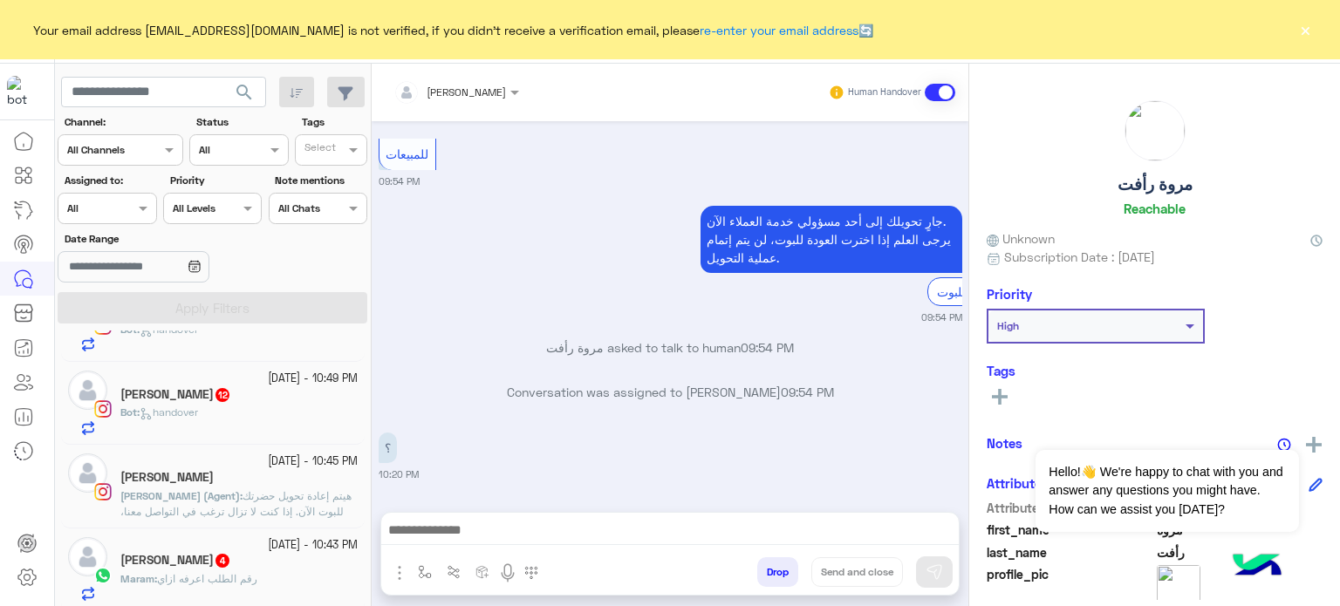
scroll to position [145, 0]
click at [302, 507] on span "هيتم إعادة تحويل حضرتك للبوت الآن. إذا كنت لا تزال ترغب في التواصل معنا، يرجى ا…" at bounding box center [235, 516] width 231 height 60
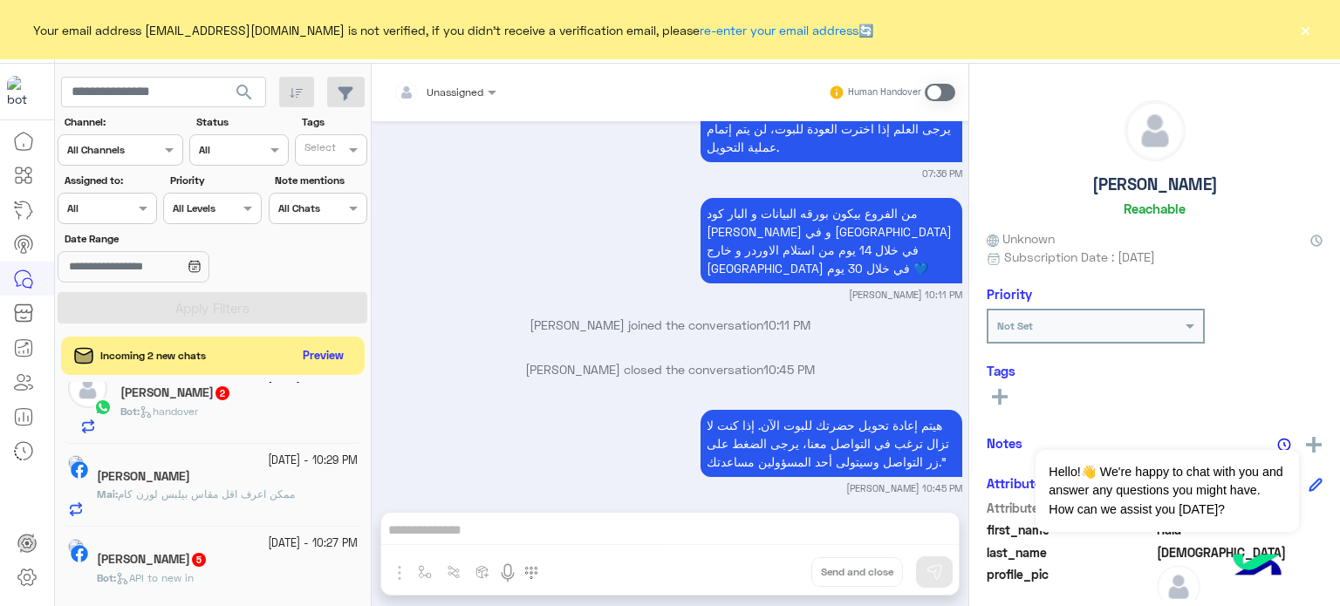
scroll to position [1208, 0]
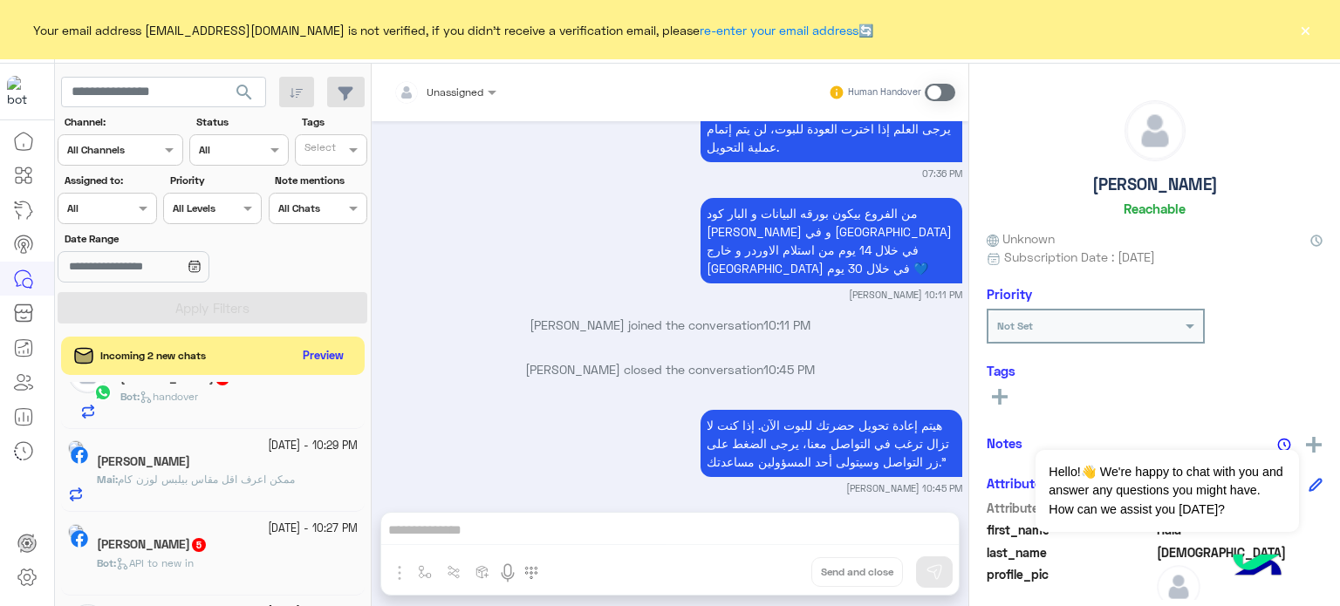
click at [295, 484] on span "ممكن اعرف اقل مقاس بيلبس لوزن كام" at bounding box center [206, 479] width 177 height 13
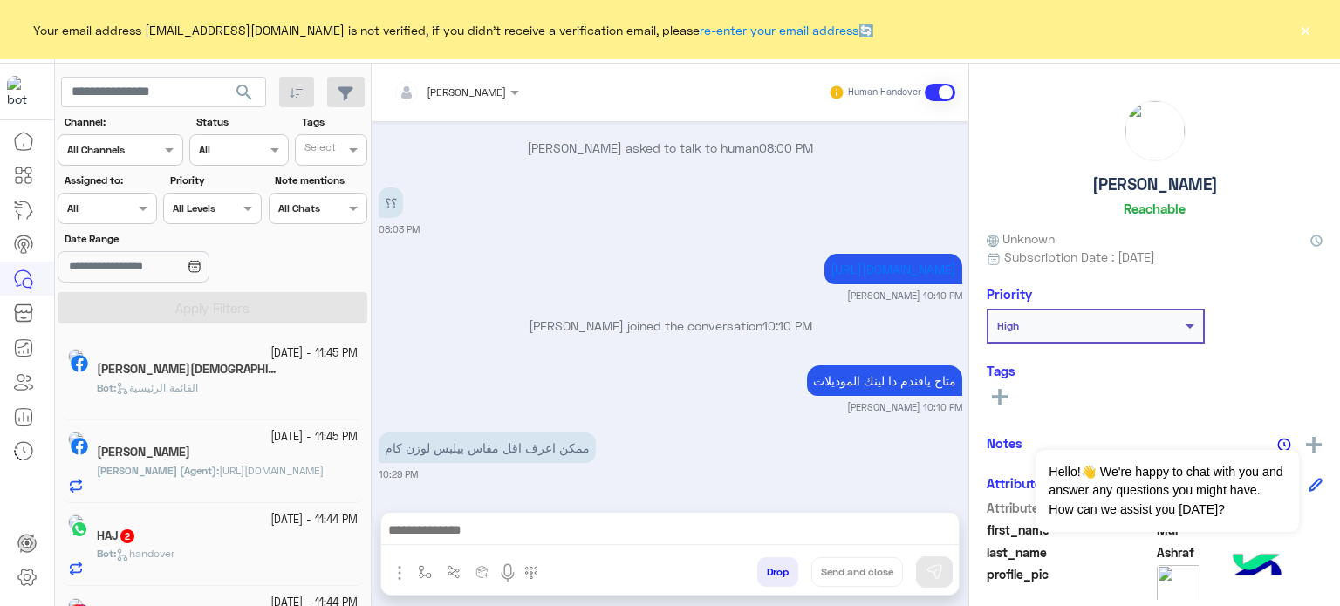
scroll to position [9, 0]
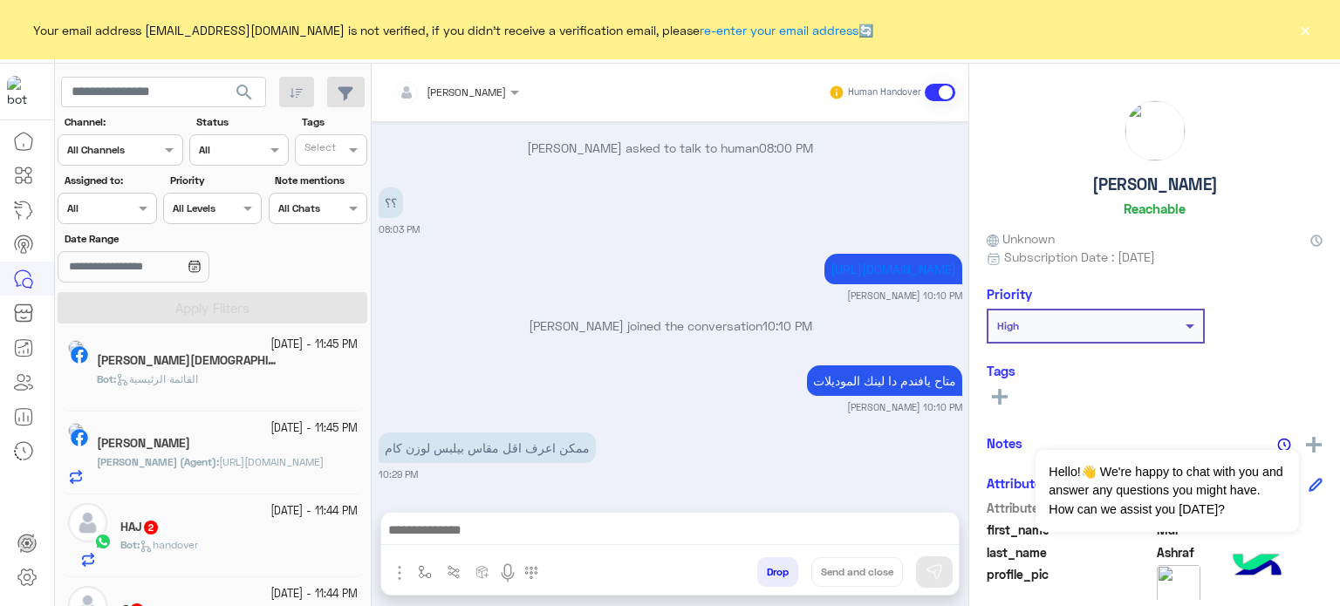
click at [308, 448] on div "[PERSON_NAME]" at bounding box center [227, 445] width 261 height 18
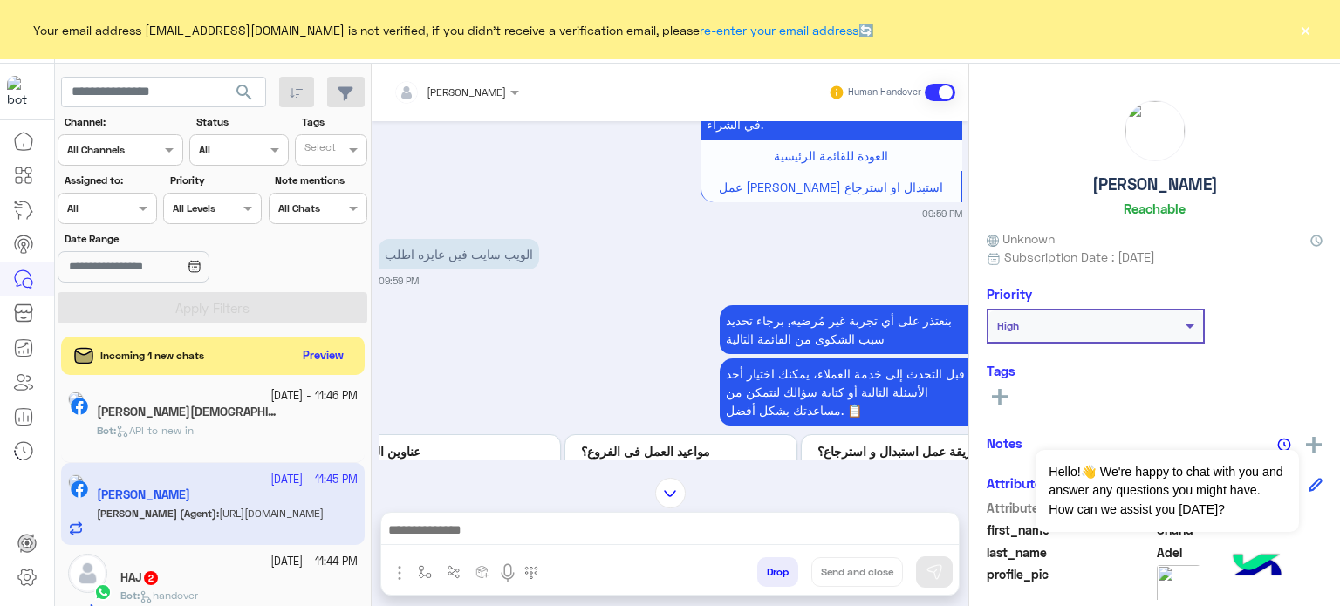
scroll to position [1490, 0]
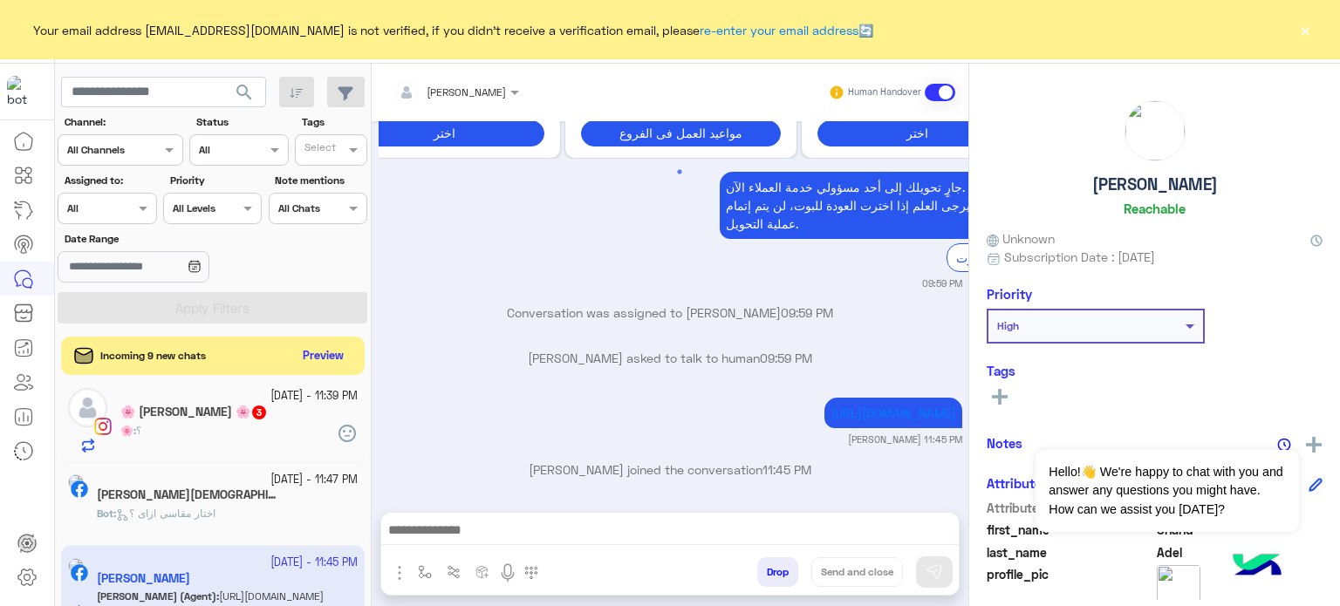
click at [100, 212] on input "text" at bounding box center [87, 207] width 40 height 16
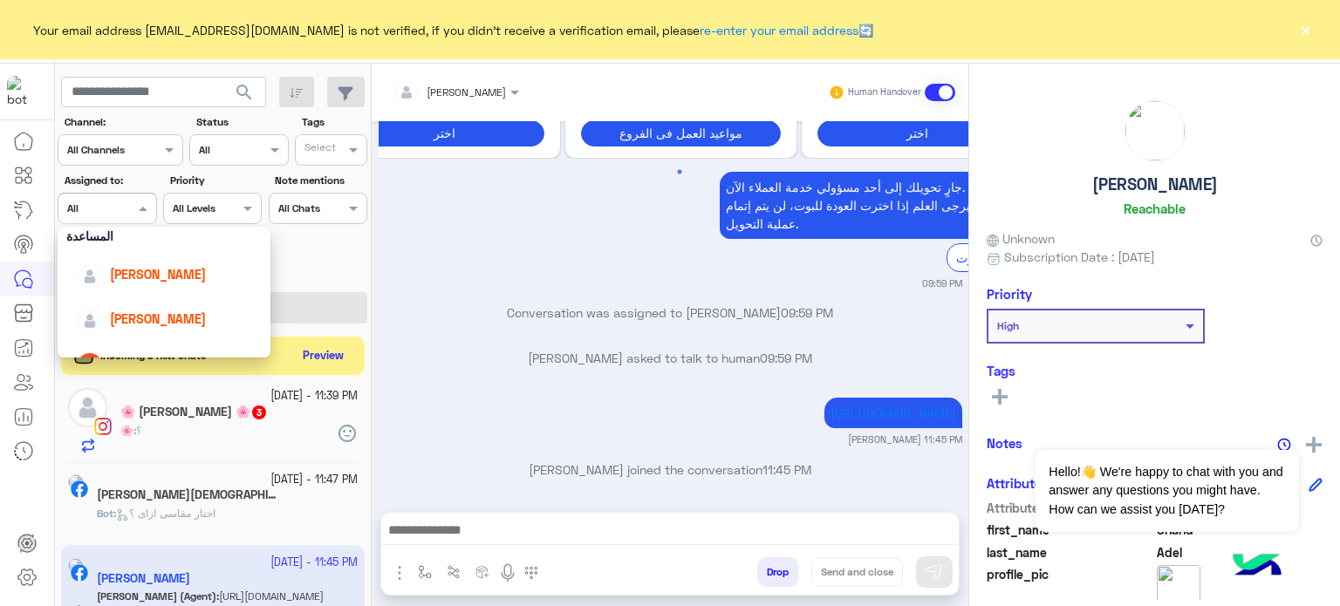
scroll to position [86, 0]
click at [162, 277] on span "[PERSON_NAME]" at bounding box center [158, 272] width 96 height 15
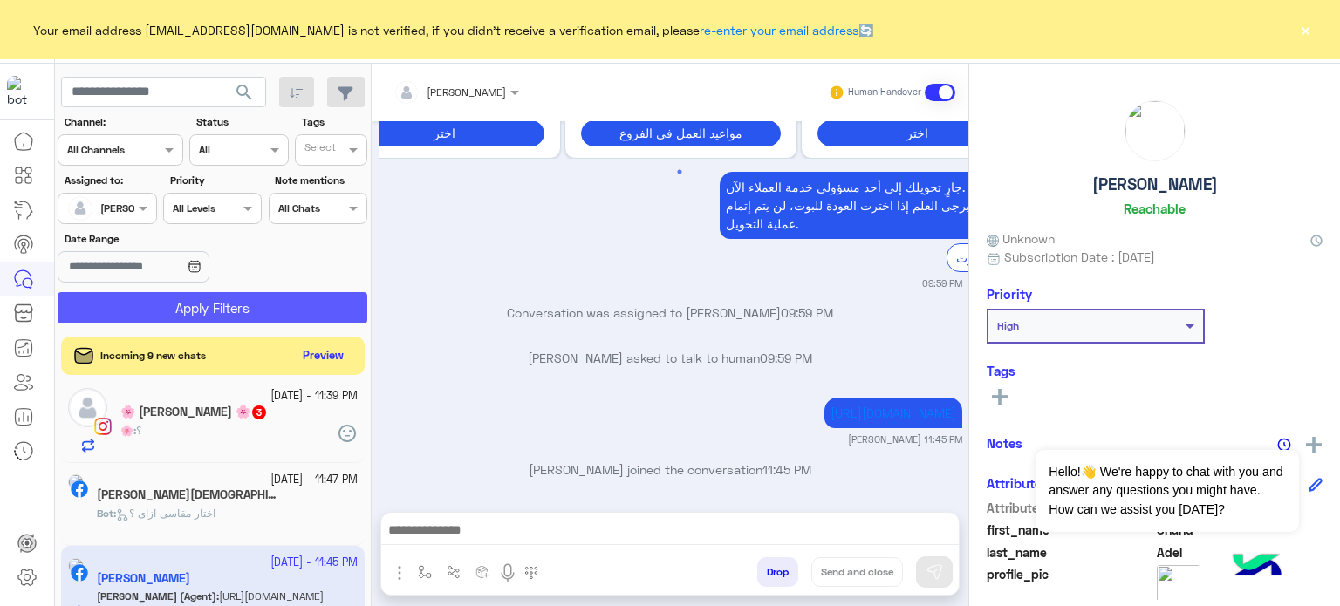
click at [240, 307] on button "Apply Filters" at bounding box center [213, 307] width 310 height 31
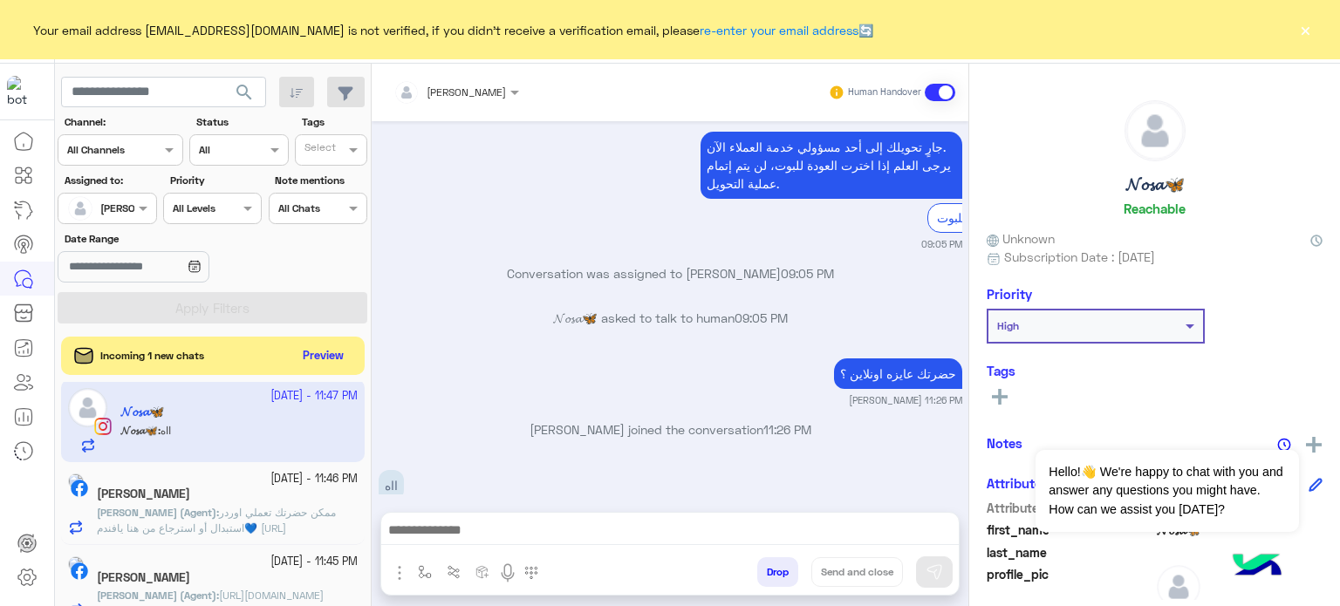
scroll to position [816, 0]
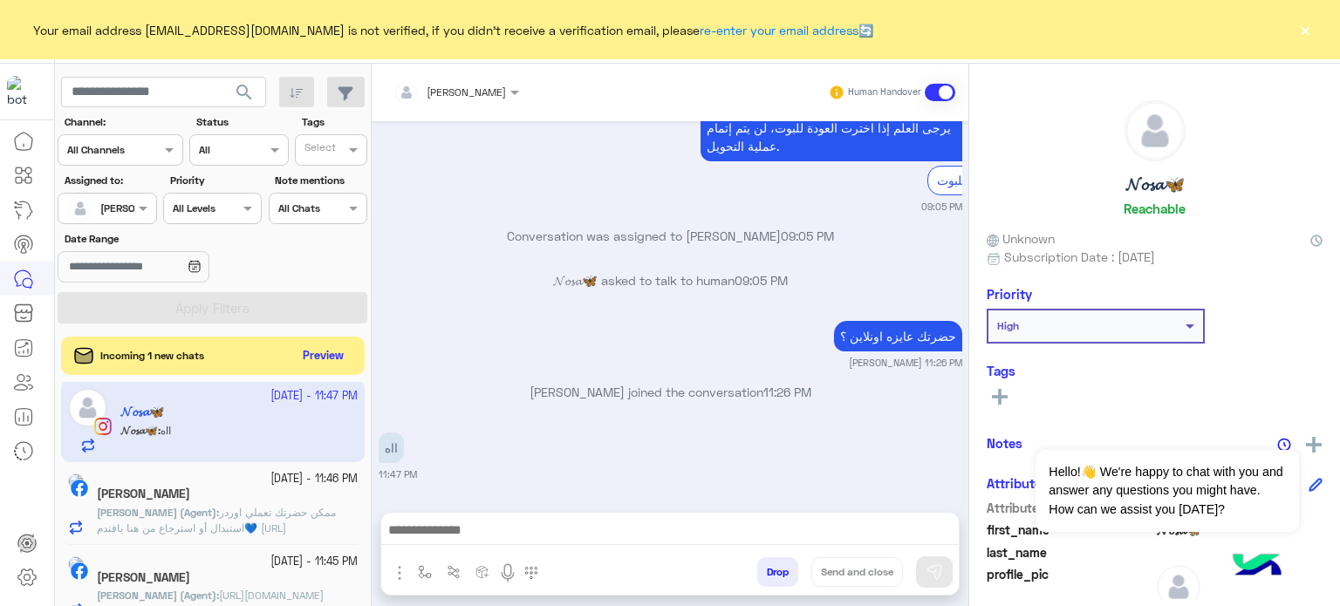
click at [754, 417] on div "[DATE] عفوًا لم نفهم اختيار ، برجاء توضيح طلبك للمساعدة أكثر أو اختار أحد البدا…" at bounding box center [670, 307] width 597 height 373
